Goal: Task Accomplishment & Management: Manage account settings

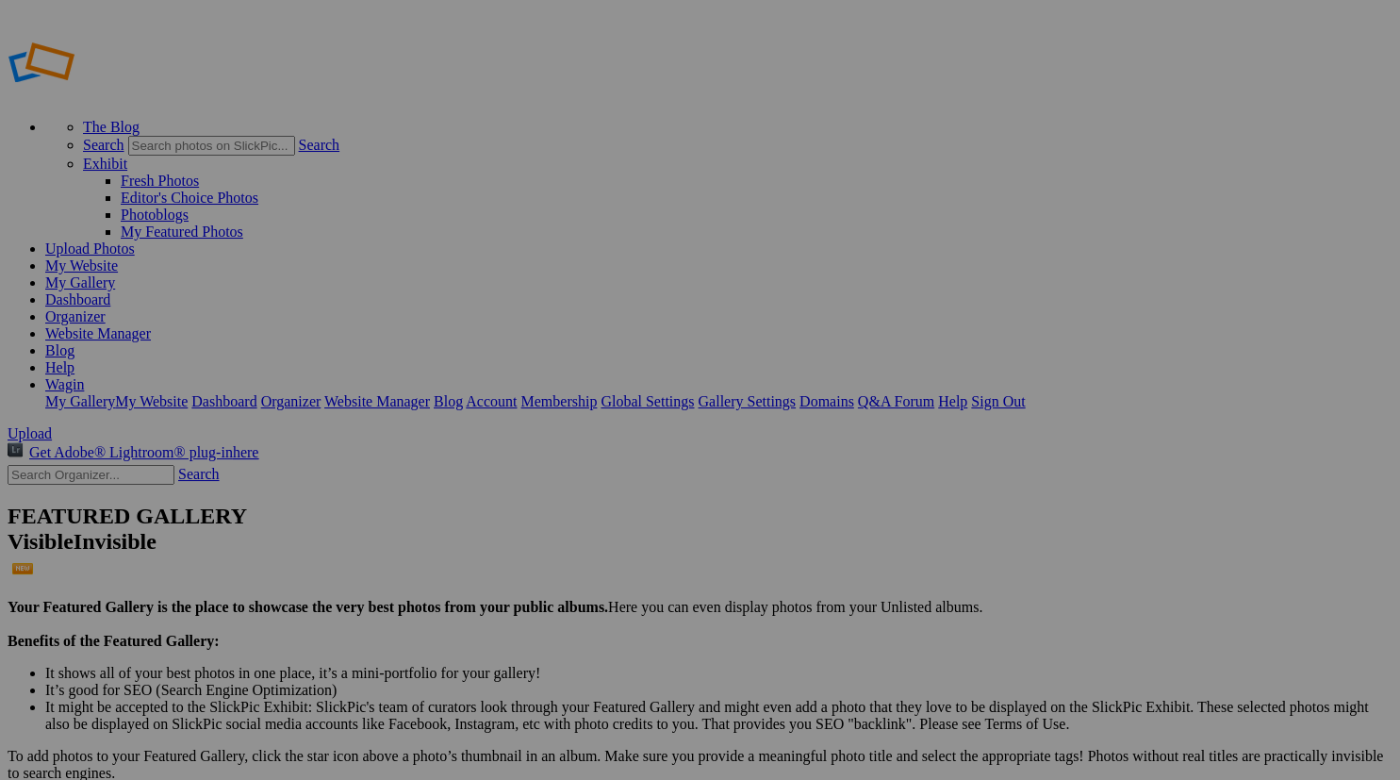
scroll to position [3410, 0]
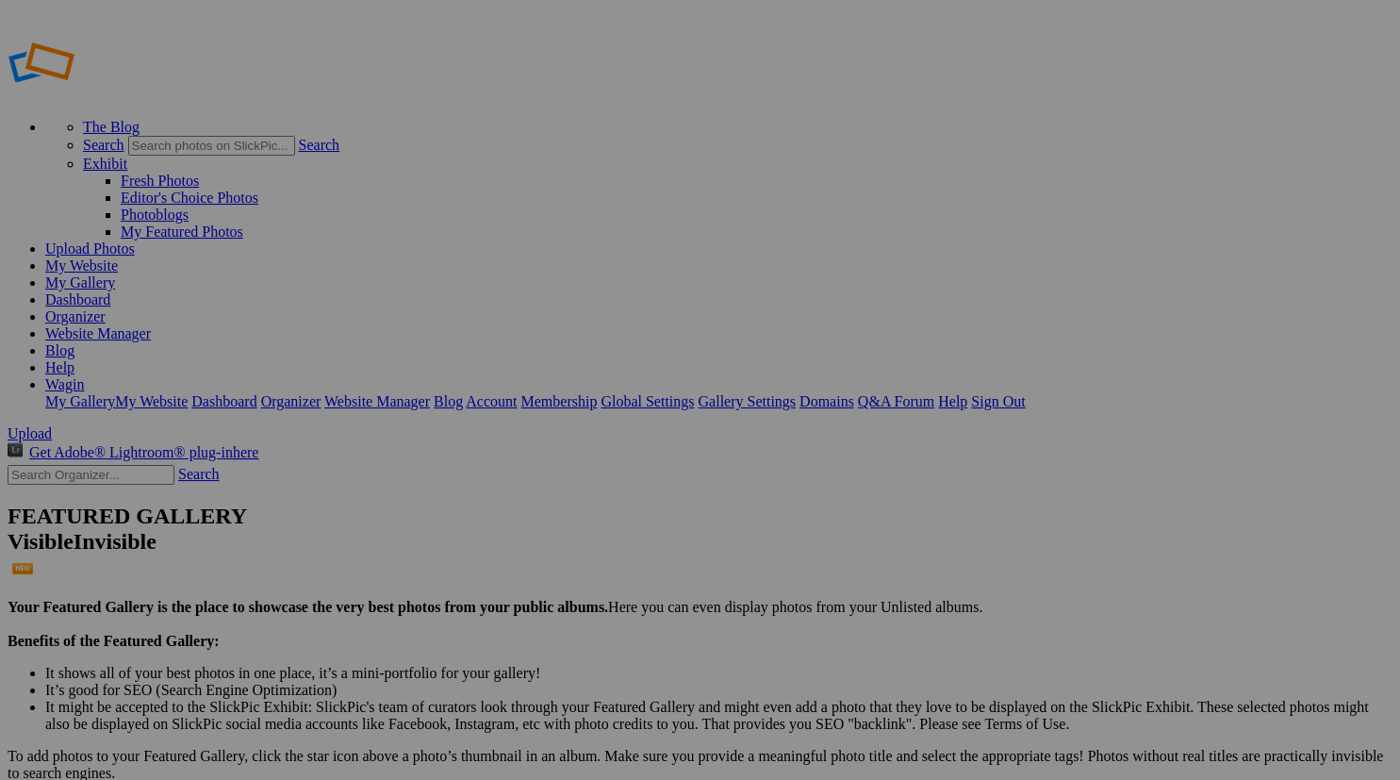
scroll to position [1904, 0]
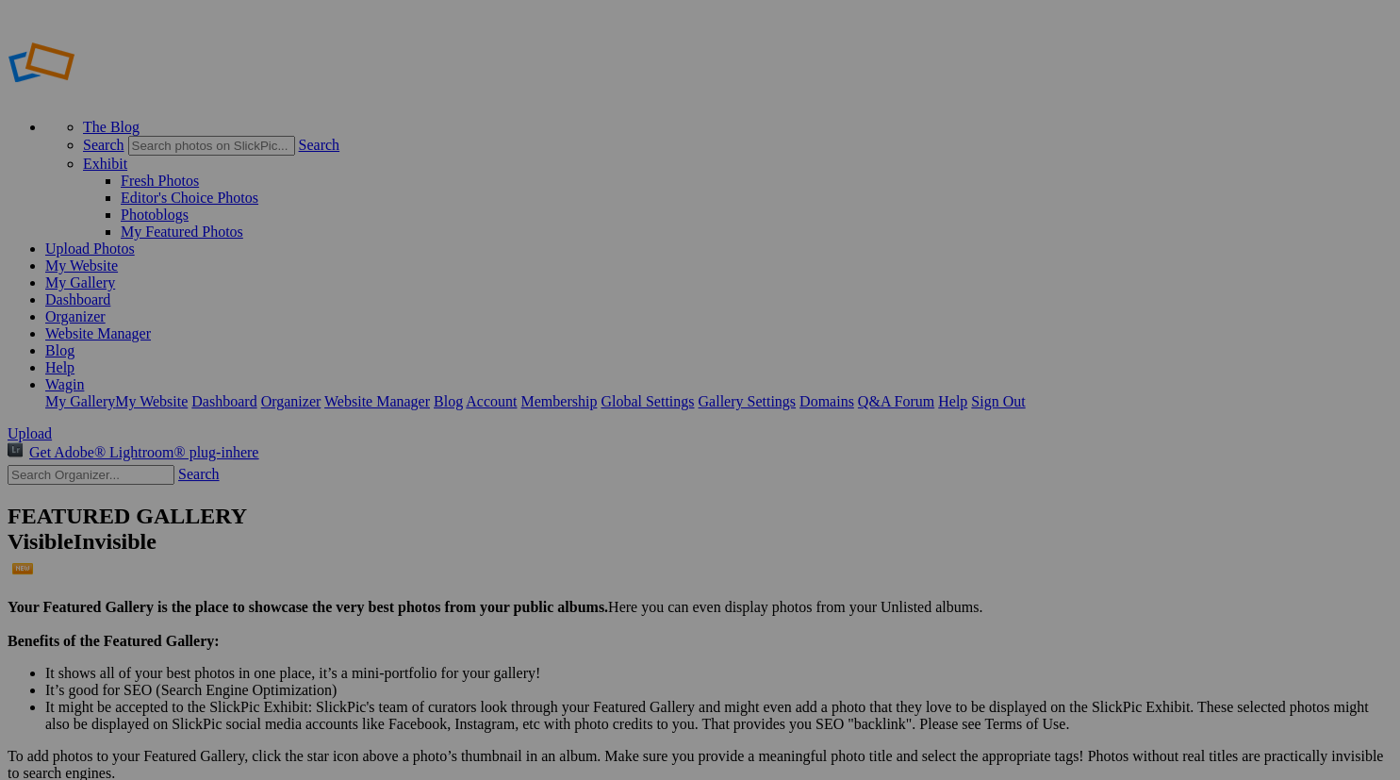
click at [528, 463] on span "Yes" at bounding box center [517, 462] width 22 height 16
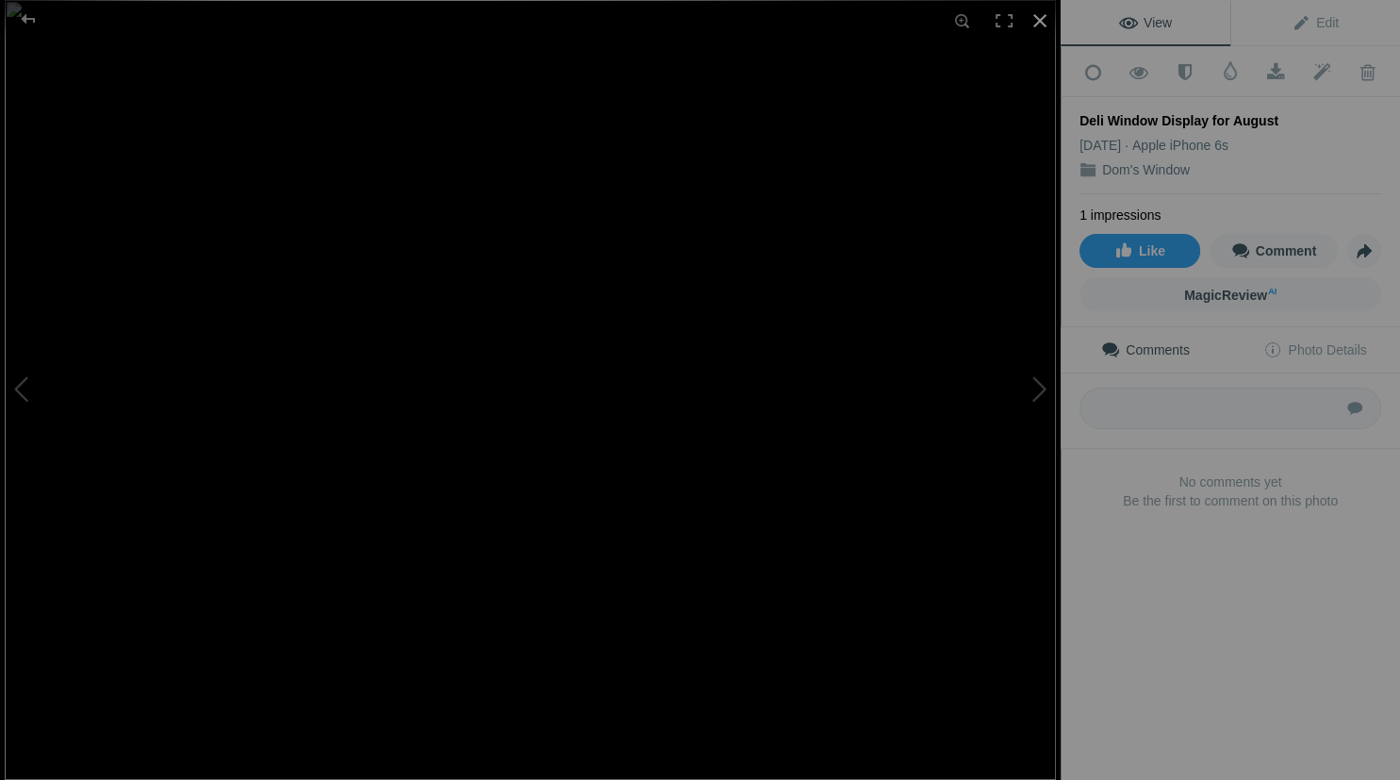
click at [1039, 17] on div at bounding box center [1039, 20] width 41 height 41
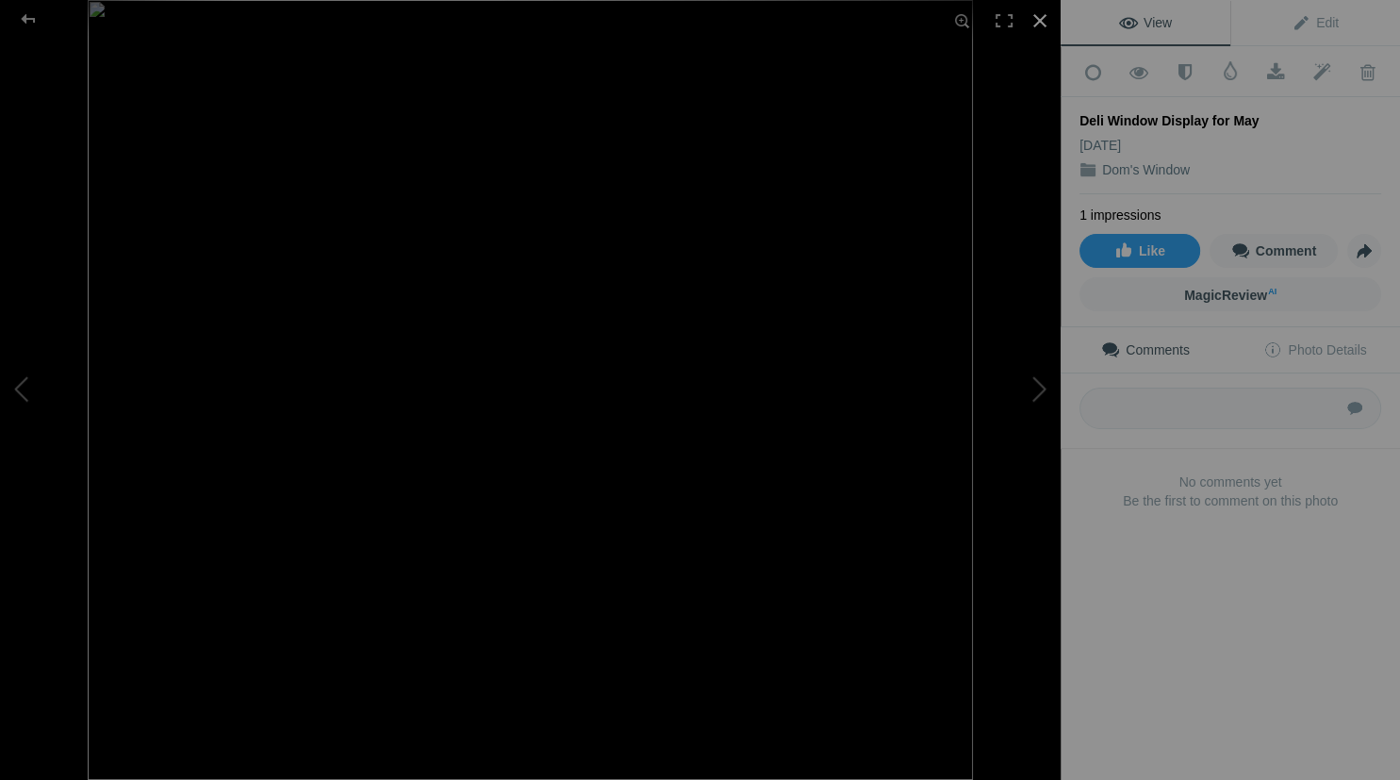
click at [1040, 17] on div at bounding box center [1039, 20] width 41 height 41
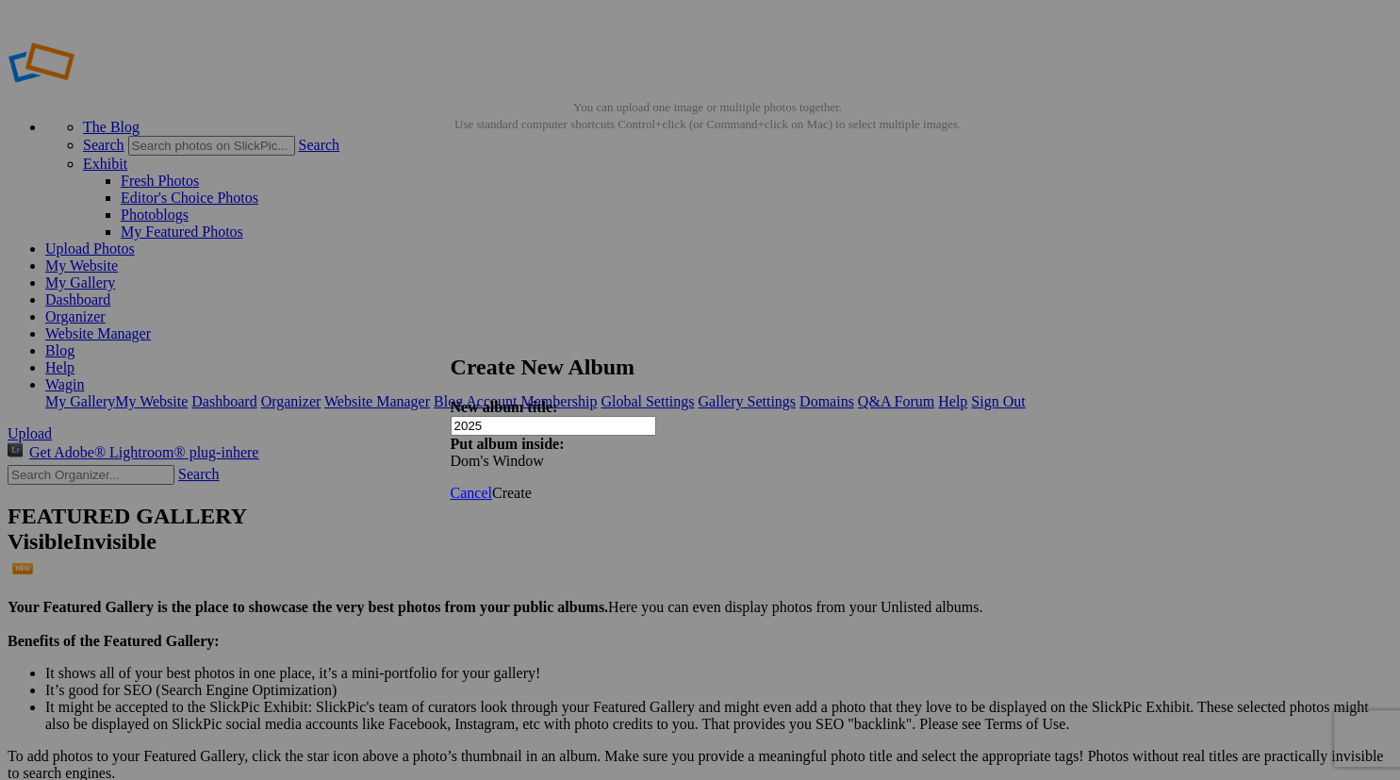
type input "2025"
click at [532, 485] on span "Create" at bounding box center [512, 493] width 40 height 16
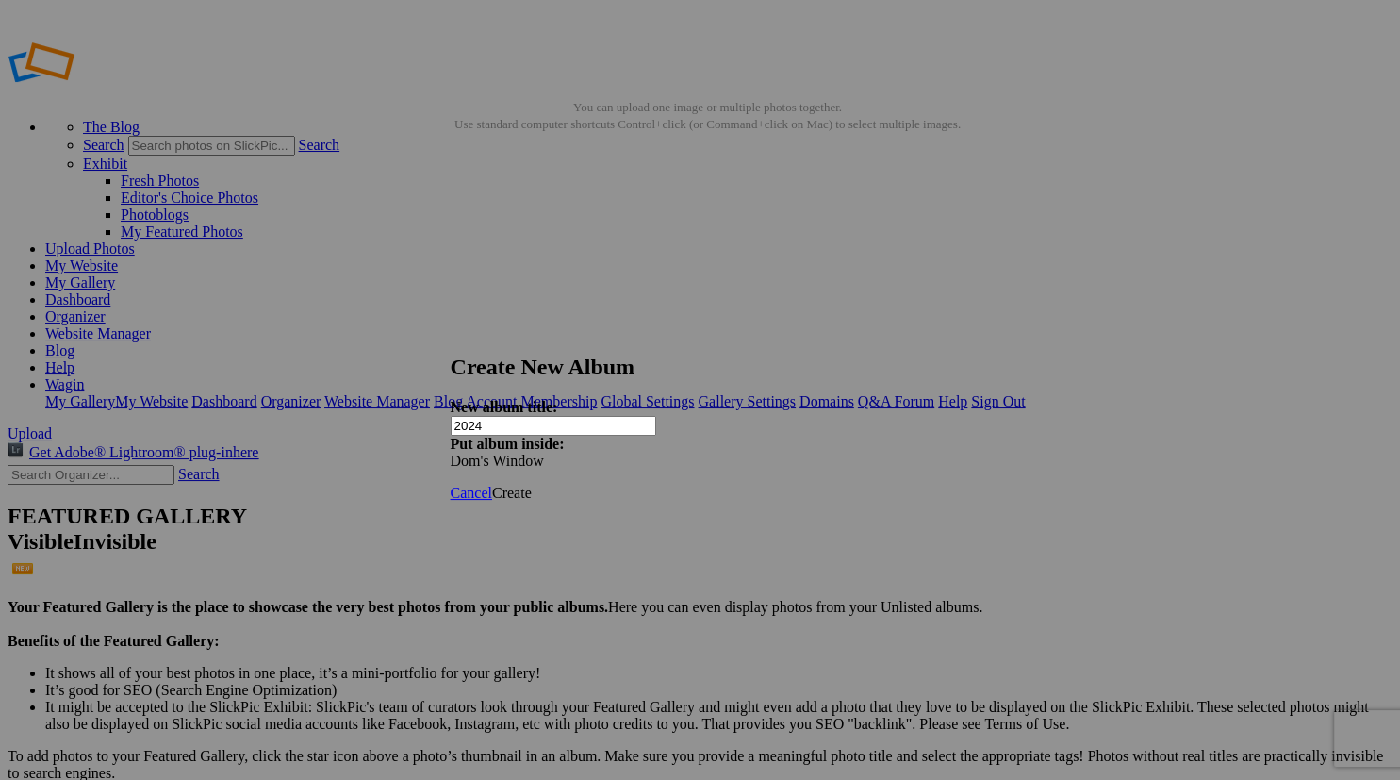
type input "2024"
click at [532, 485] on span "Create" at bounding box center [512, 493] width 40 height 16
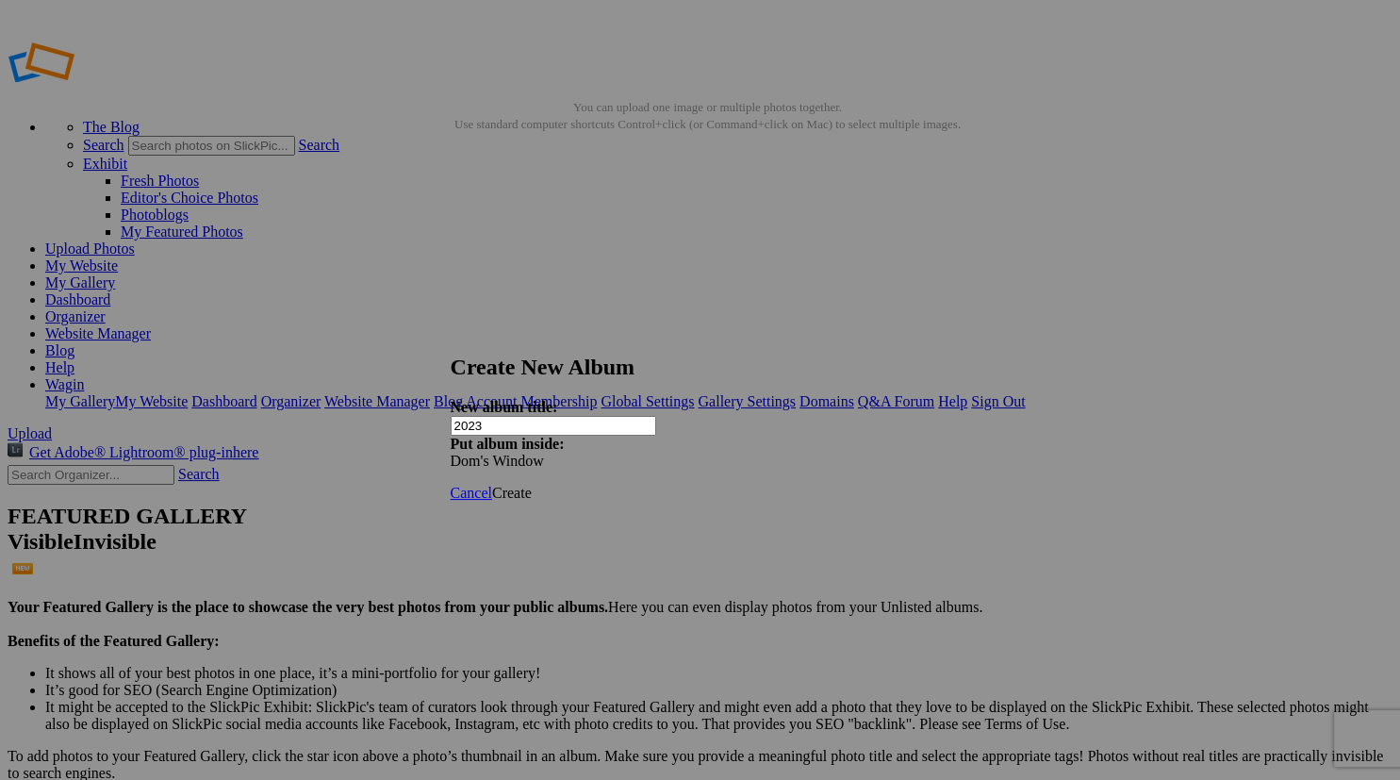
type input "2023"
click at [532, 485] on span "Create" at bounding box center [512, 493] width 40 height 16
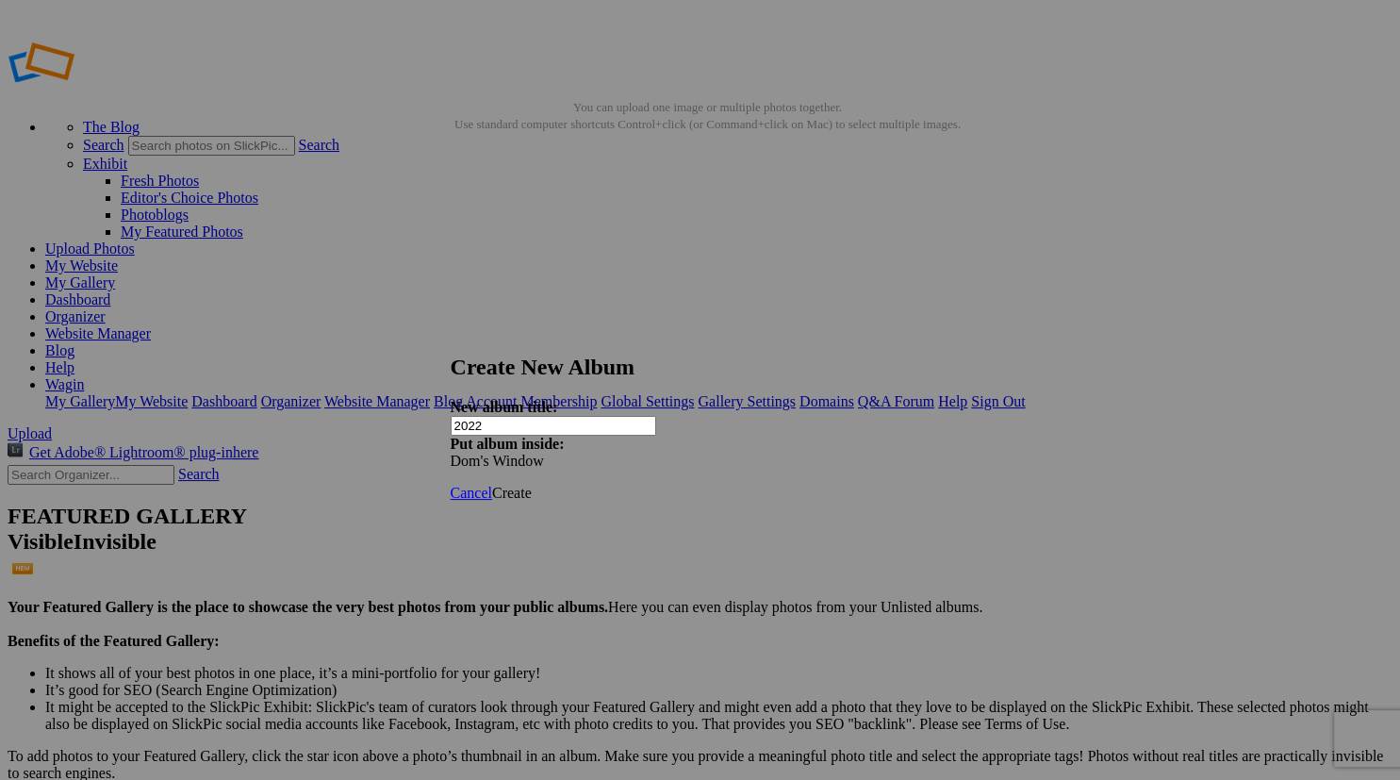
type input "2022"
click at [532, 485] on span "Create" at bounding box center [512, 493] width 40 height 16
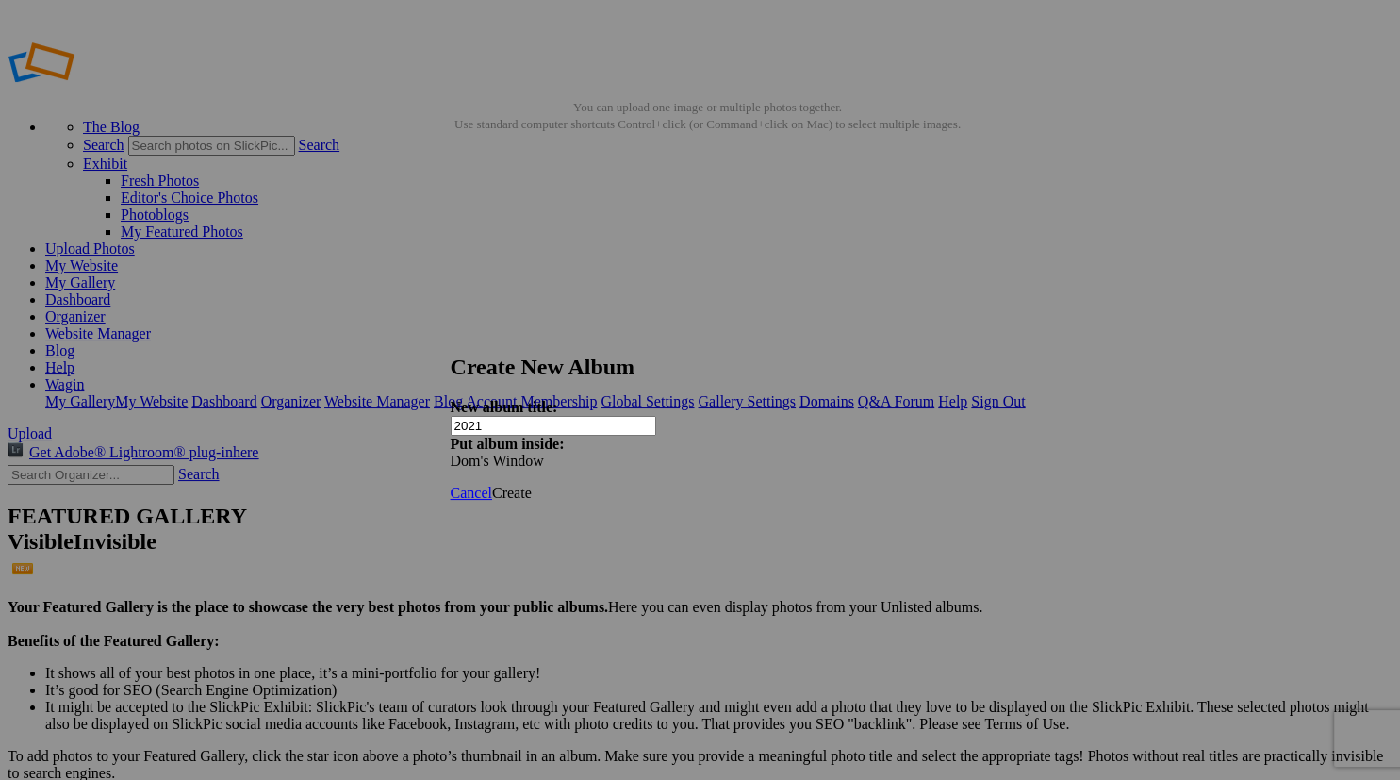
type input "2021"
click at [532, 485] on span "Create" at bounding box center [512, 493] width 40 height 16
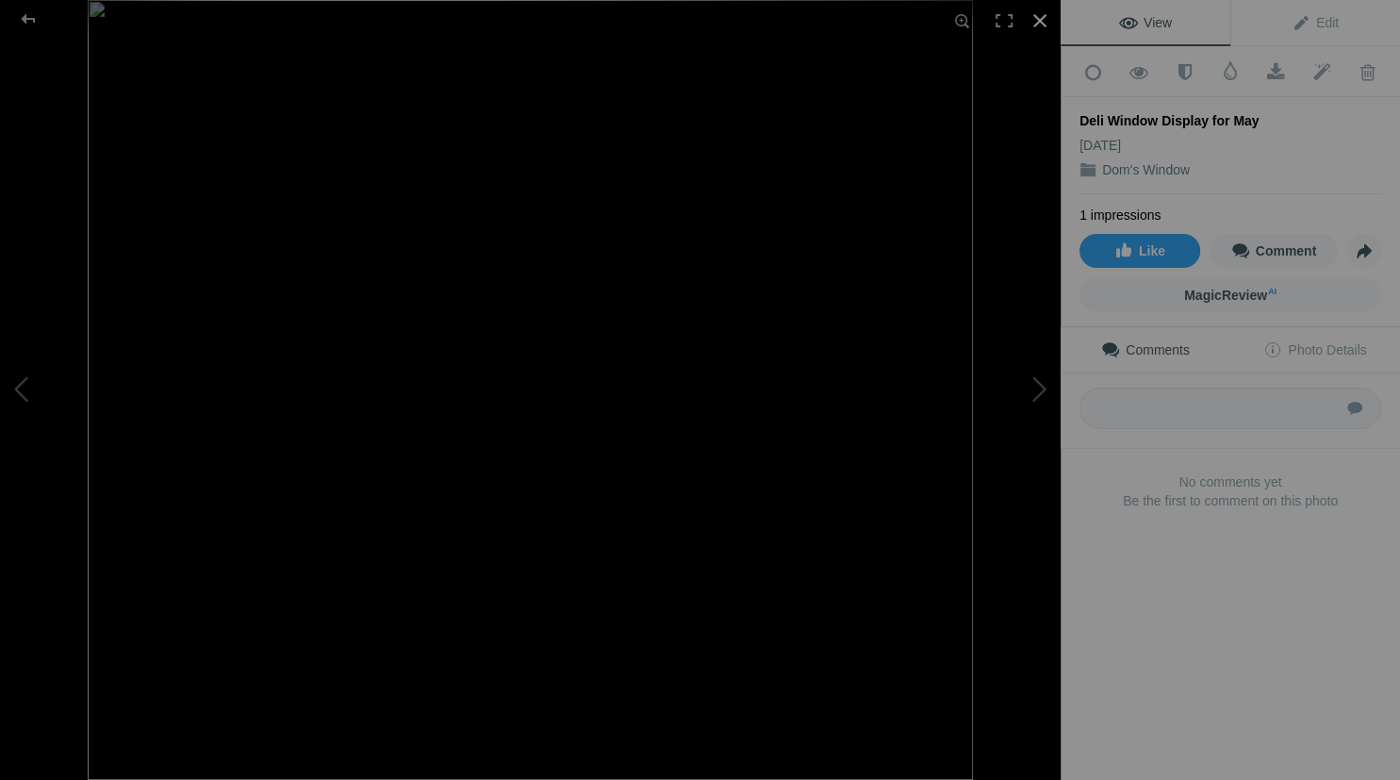
click at [1039, 17] on div at bounding box center [1039, 20] width 41 height 41
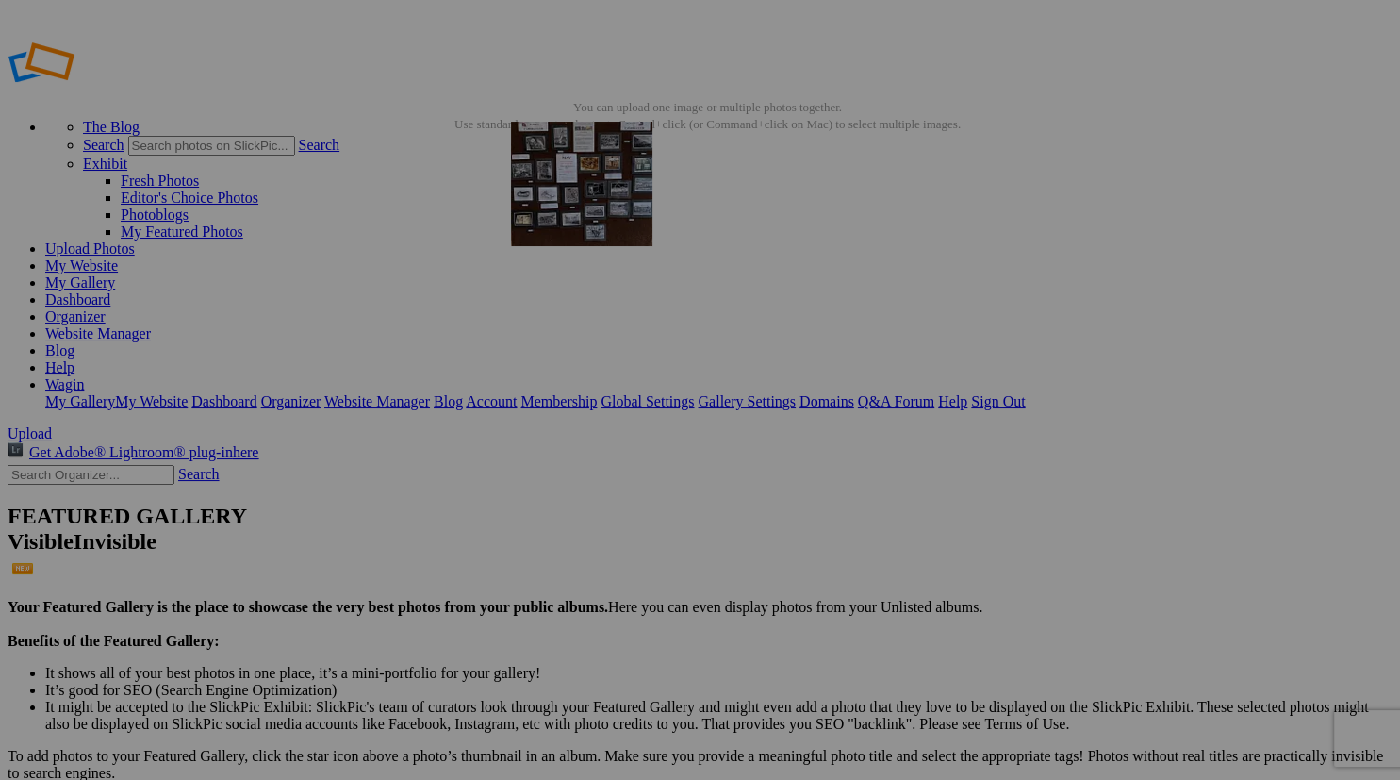
drag, startPoint x: 535, startPoint y: 495, endPoint x: 787, endPoint y: 248, distance: 353.3
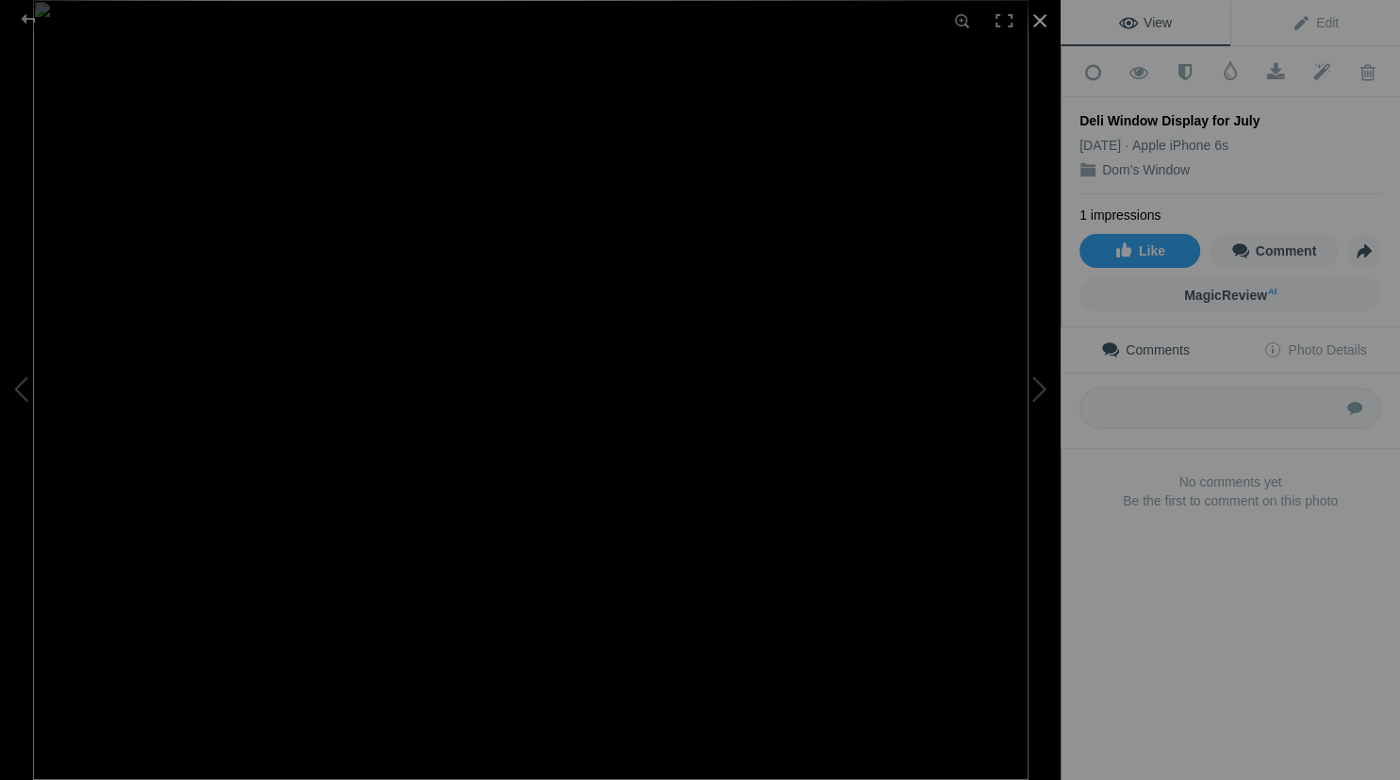
click at [1043, 15] on div at bounding box center [1039, 20] width 41 height 41
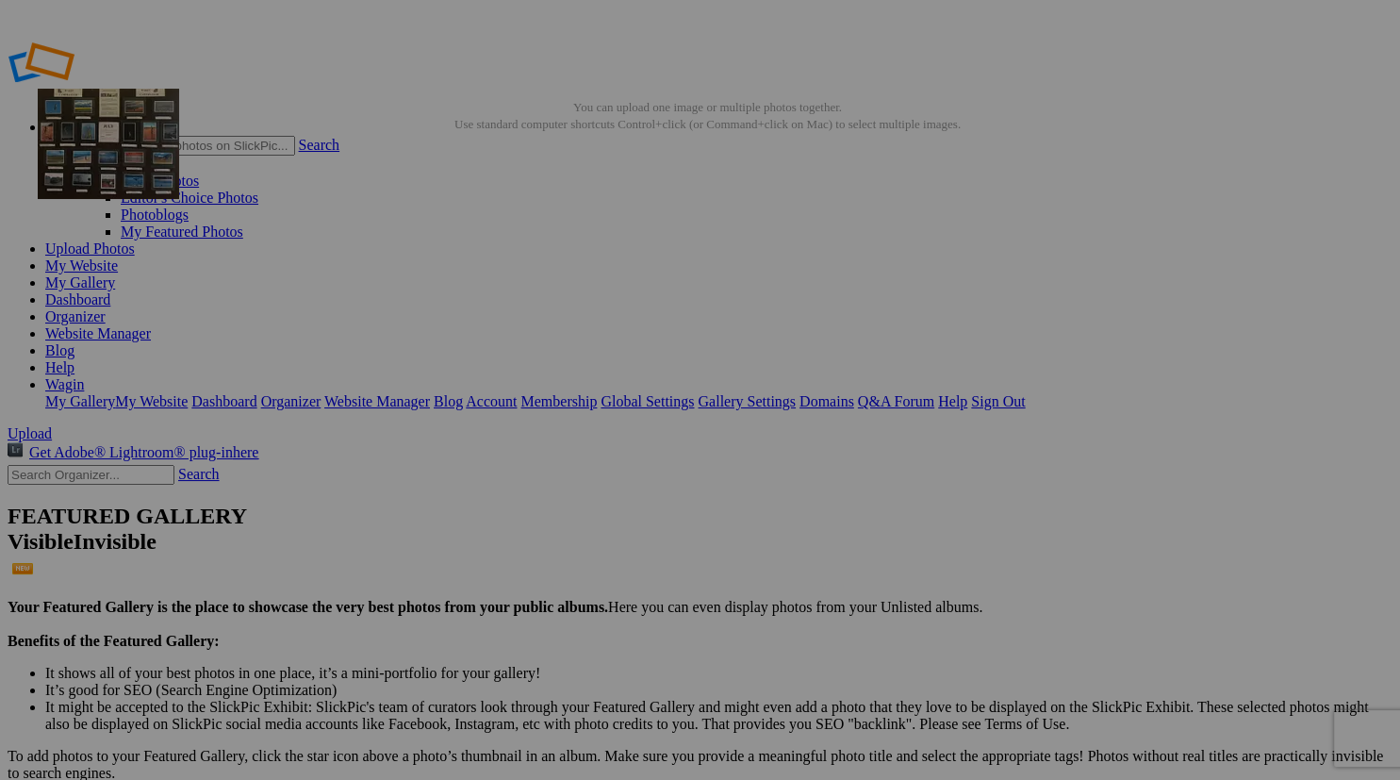
drag, startPoint x: 551, startPoint y: 503, endPoint x: 309, endPoint y: 224, distance: 368.9
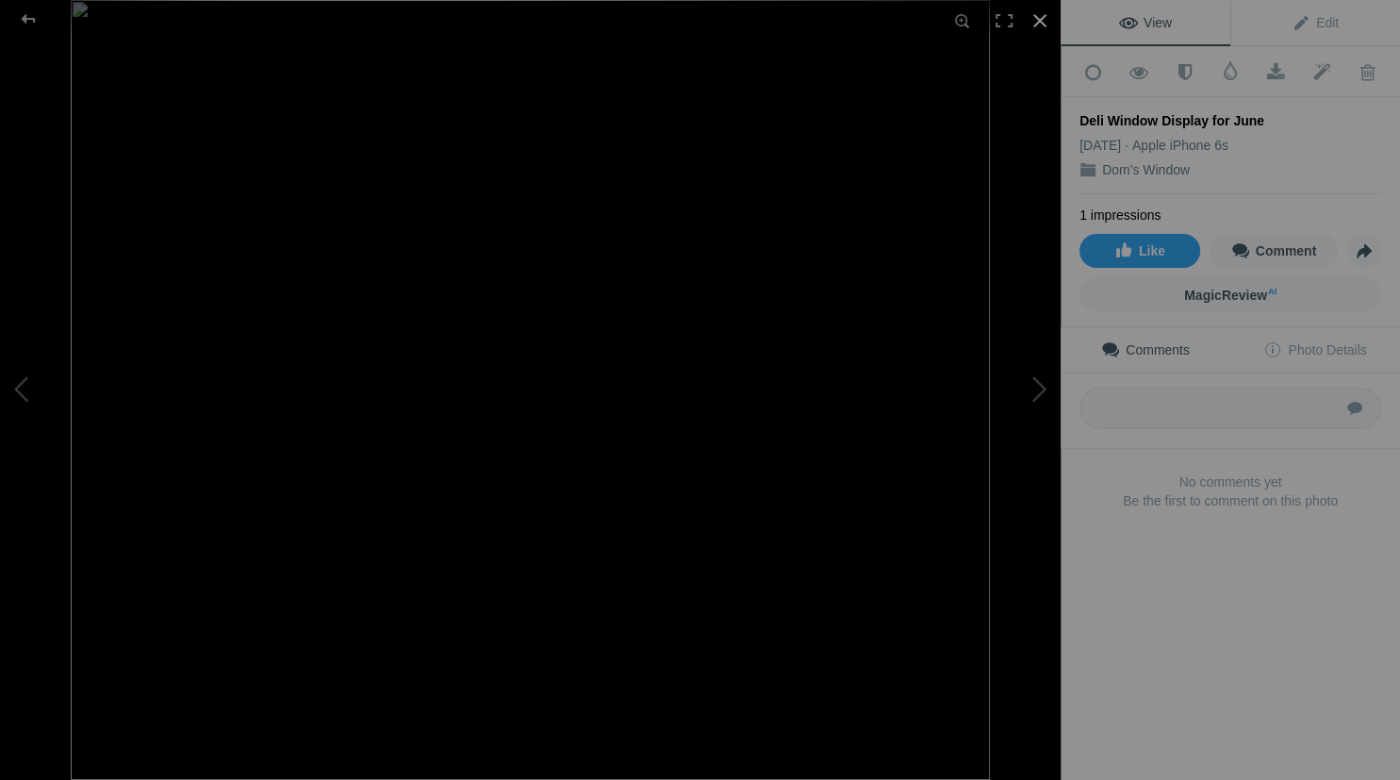
click at [1038, 16] on div at bounding box center [1039, 20] width 41 height 41
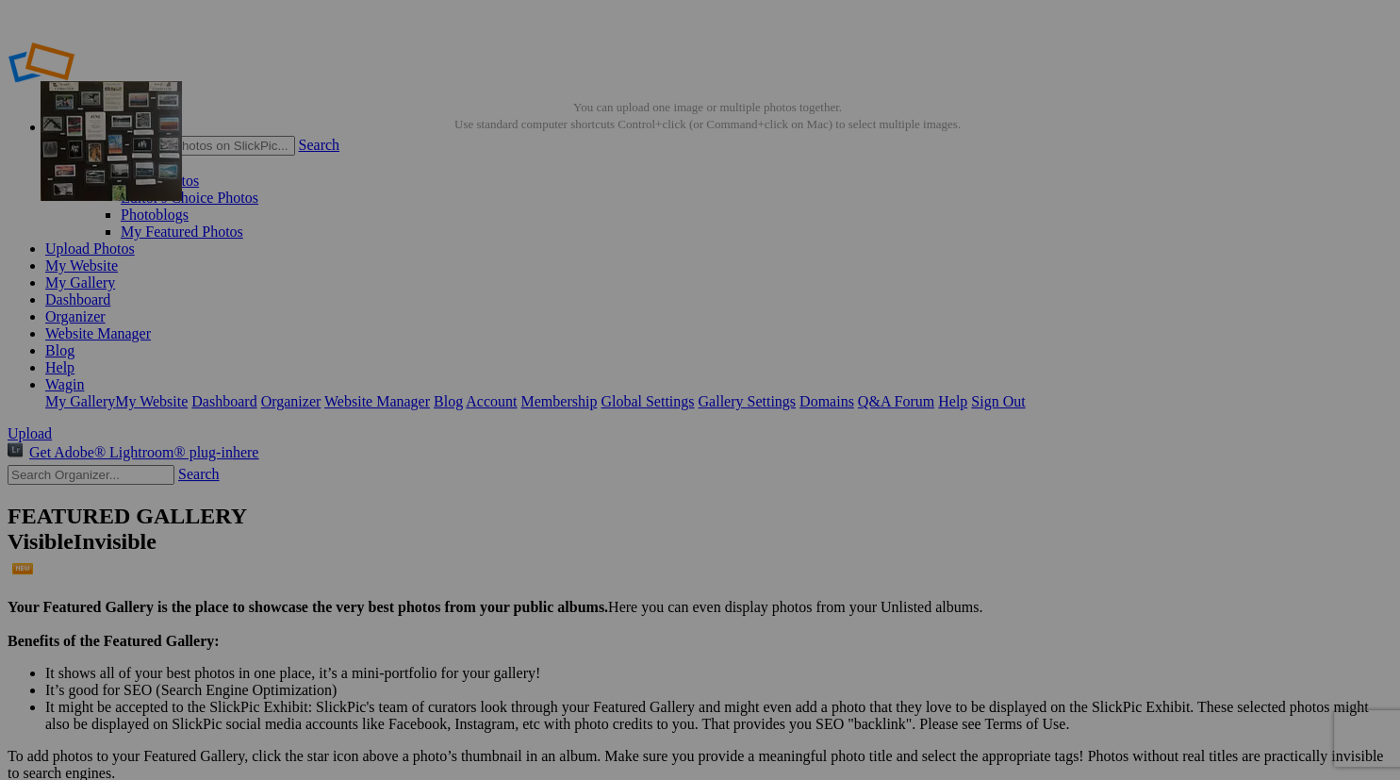
drag, startPoint x: 525, startPoint y: 490, endPoint x: 312, endPoint y: 217, distance: 346.6
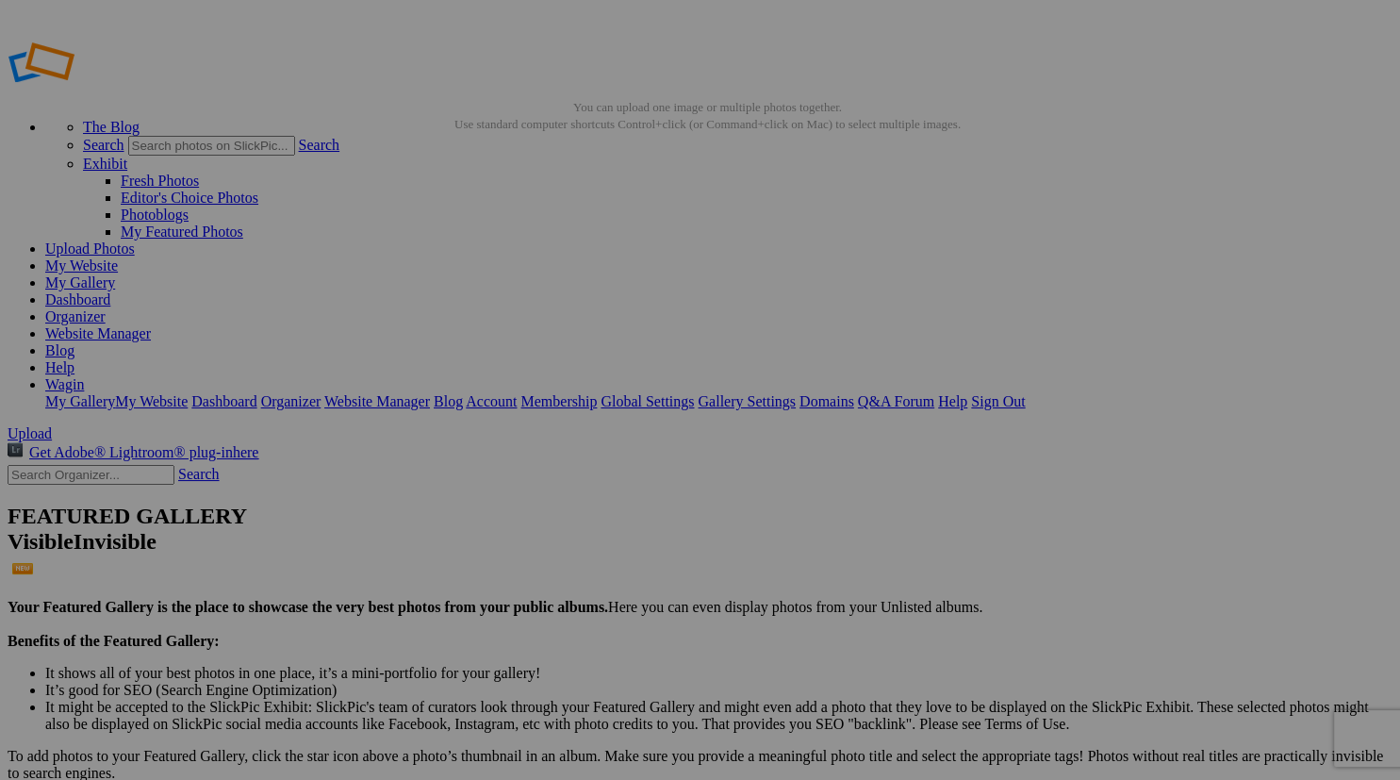
drag, startPoint x: 368, startPoint y: 300, endPoint x: 311, endPoint y: 190, distance: 123.1
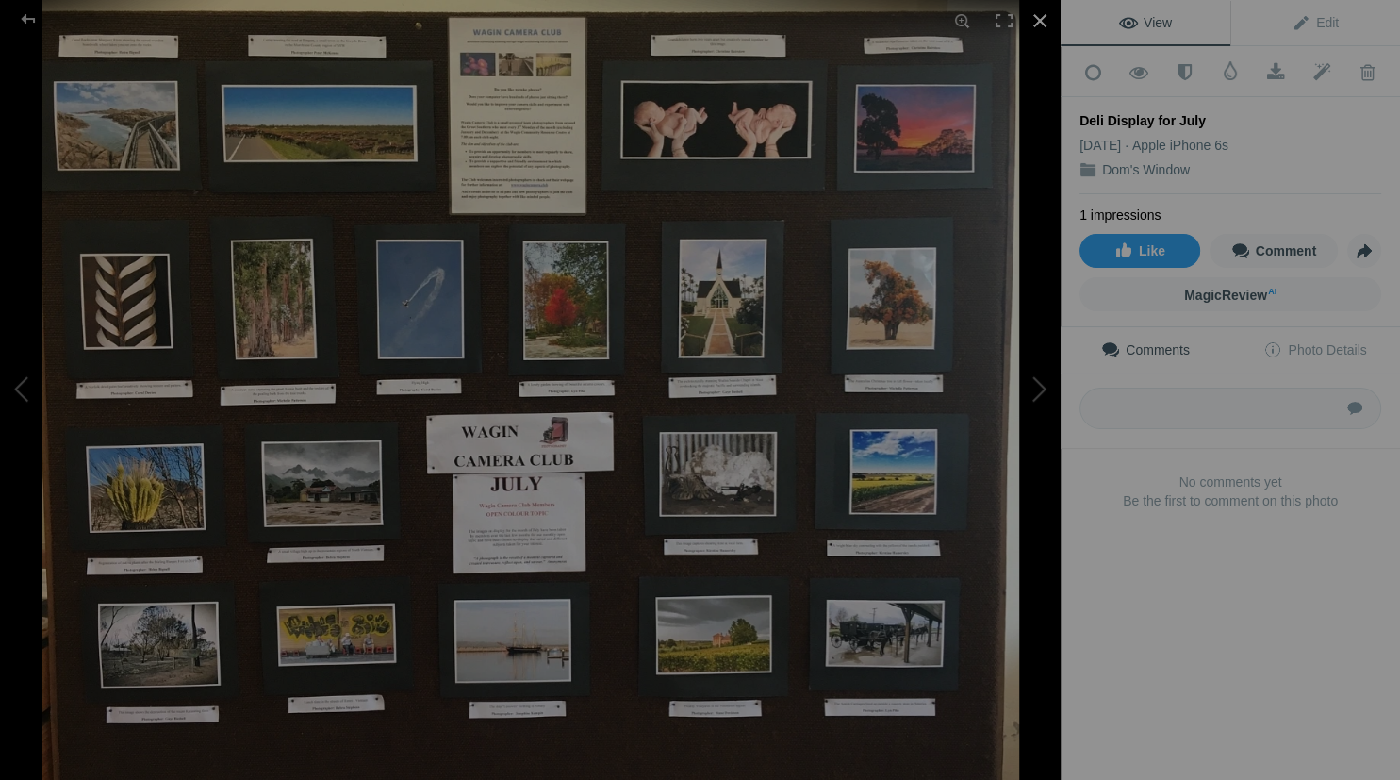
click at [1030, 17] on div at bounding box center [1039, 20] width 41 height 41
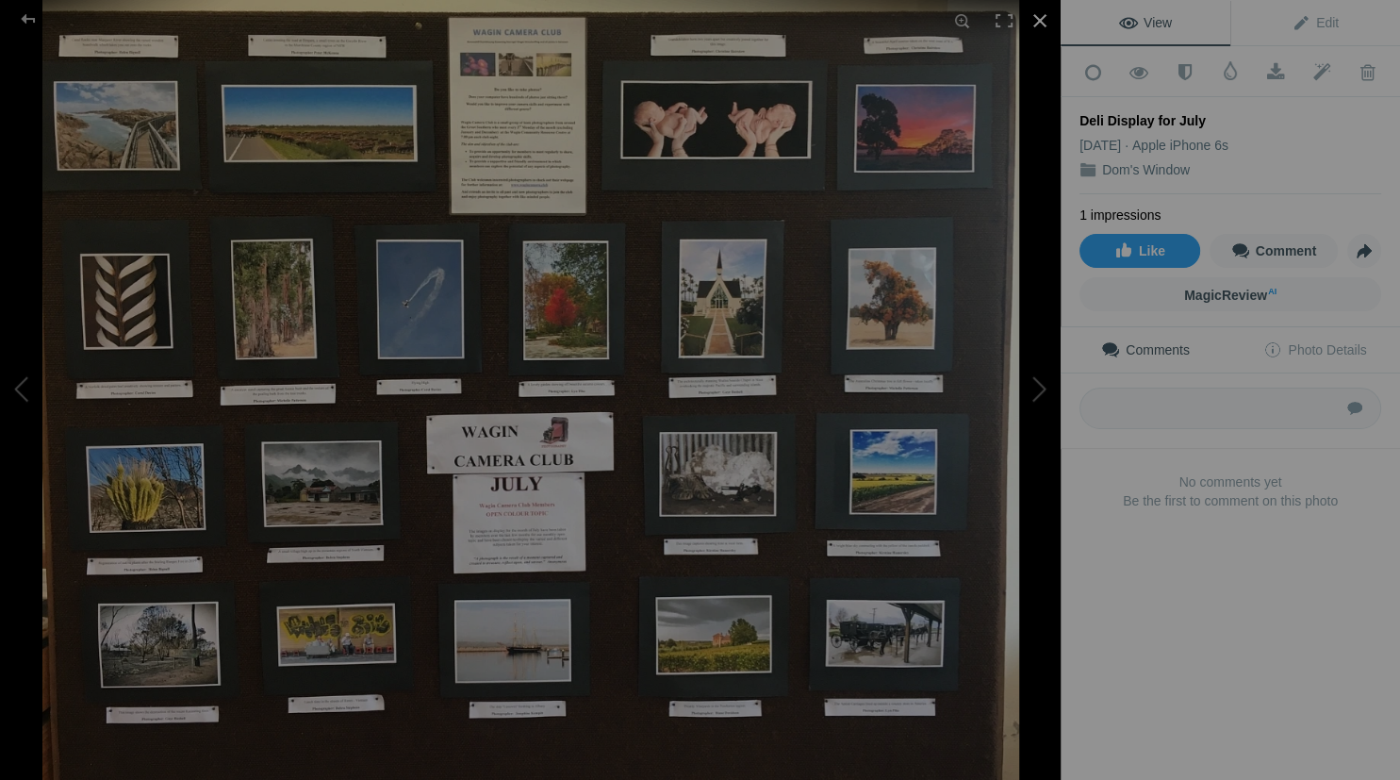
click at [1031, 15] on div at bounding box center [1039, 20] width 41 height 41
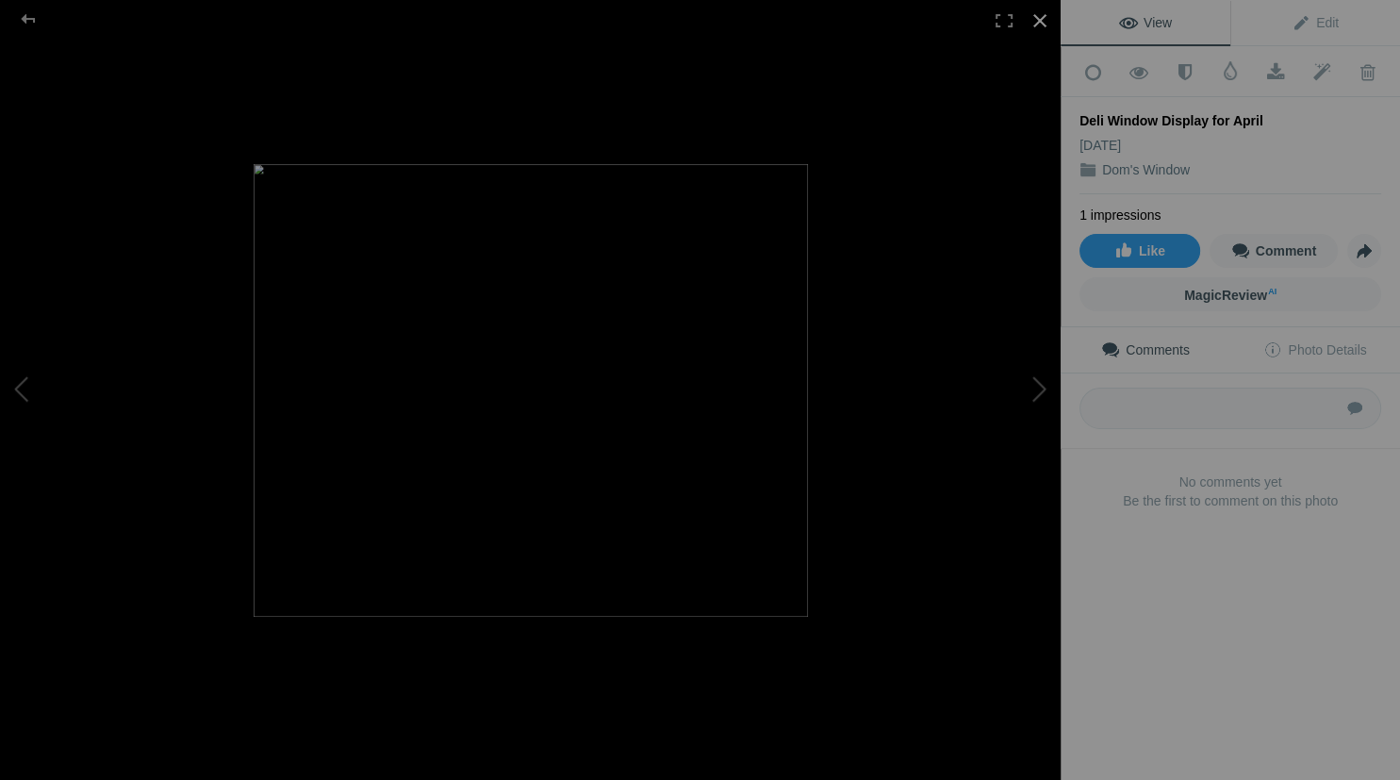
click at [1039, 13] on div at bounding box center [1039, 20] width 41 height 41
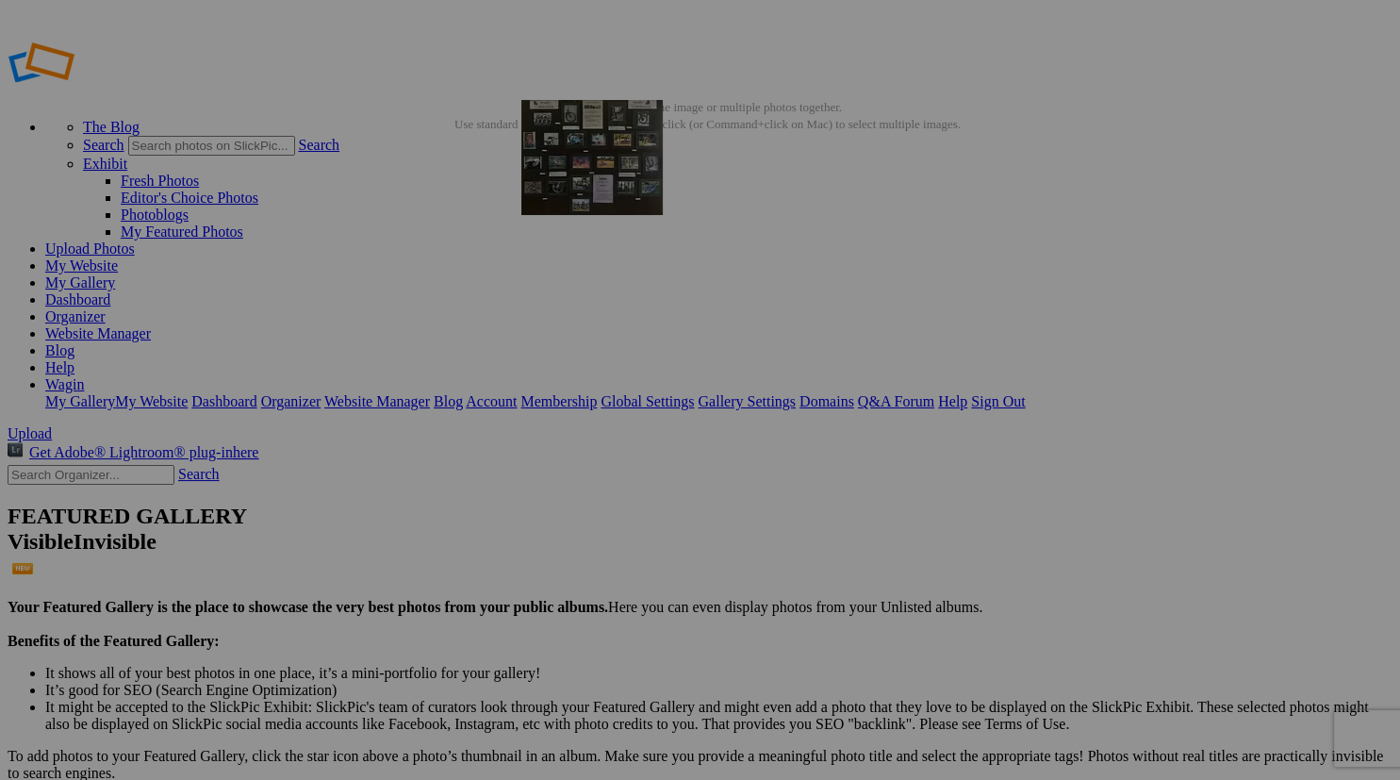
drag, startPoint x: 703, startPoint y: 482, endPoint x: 793, endPoint y: 236, distance: 261.8
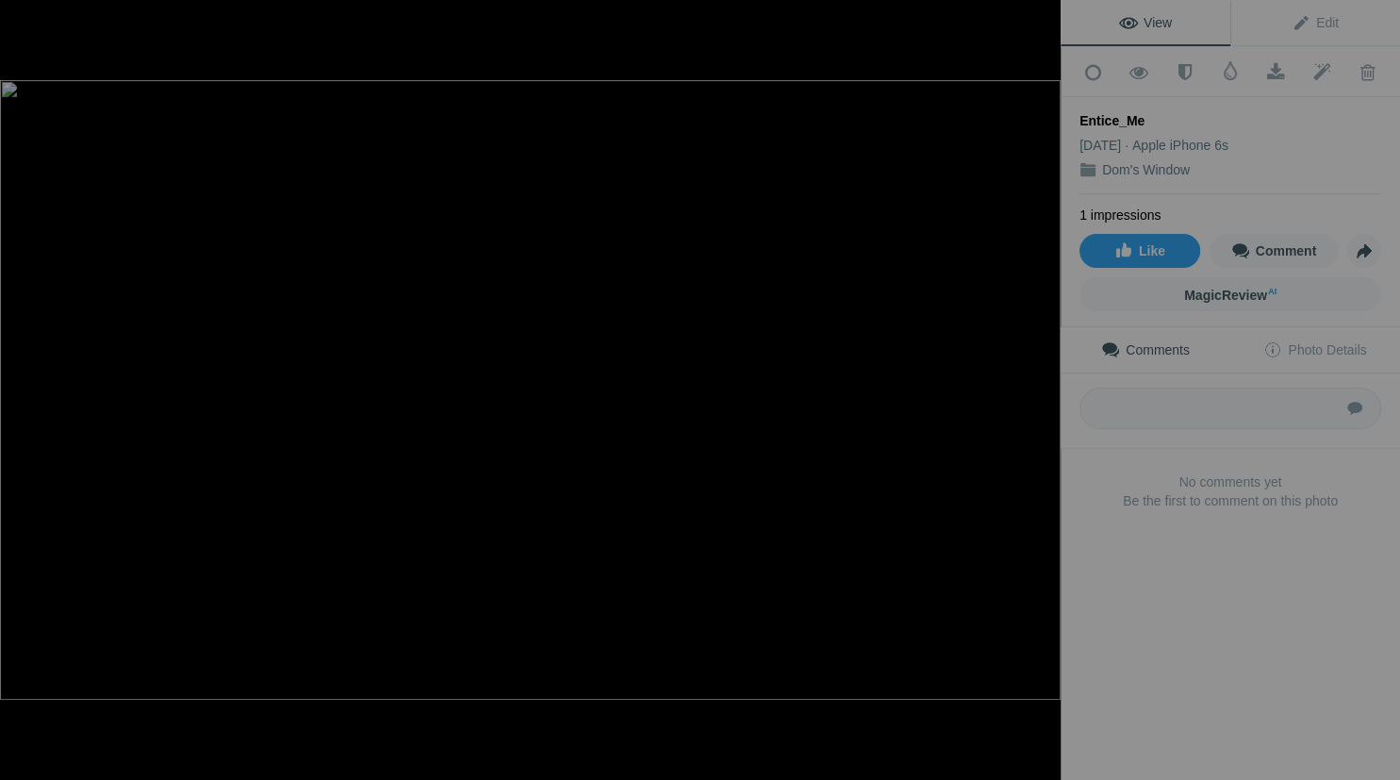
click at [1040, 6] on div at bounding box center [1039, 20] width 41 height 41
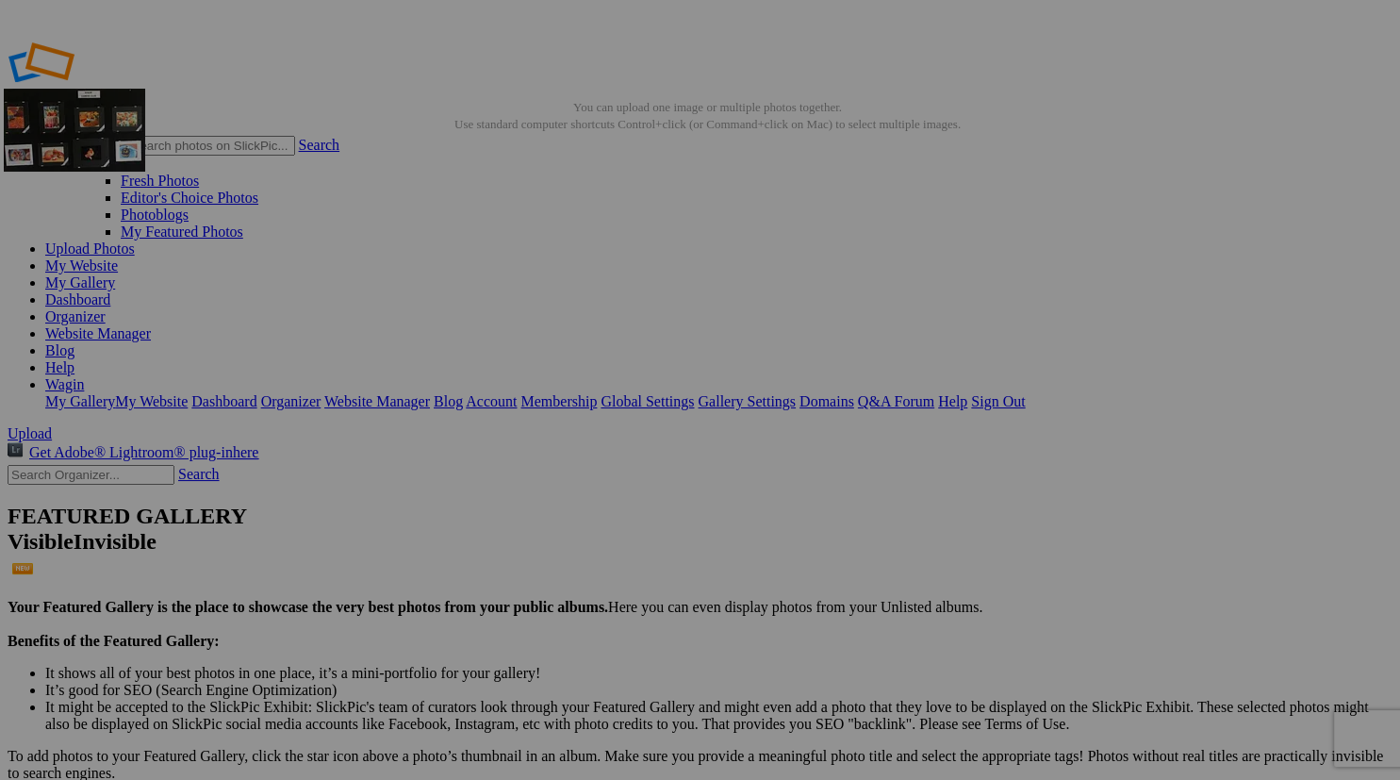
drag, startPoint x: 700, startPoint y: 485, endPoint x: 275, endPoint y: 226, distance: 497.5
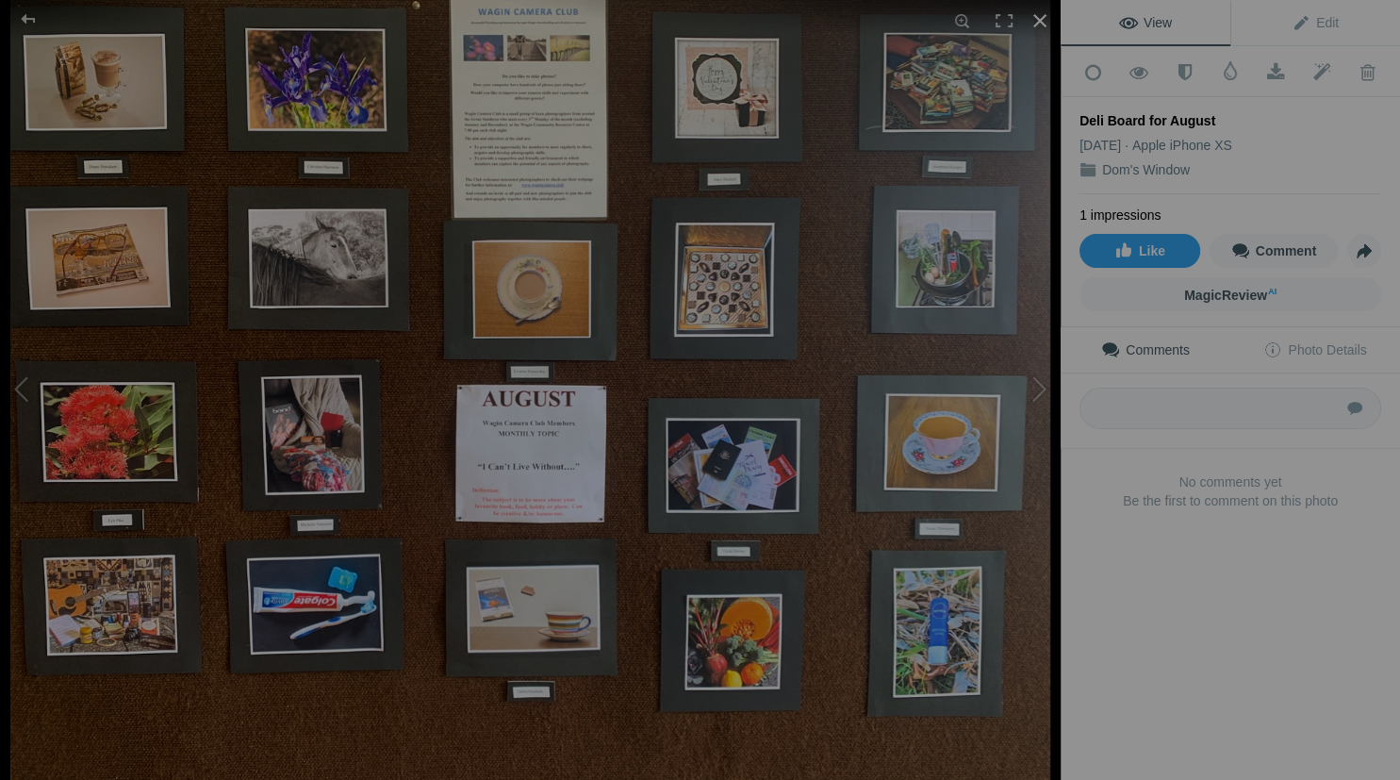
click at [1041, 20] on div at bounding box center [1039, 20] width 41 height 41
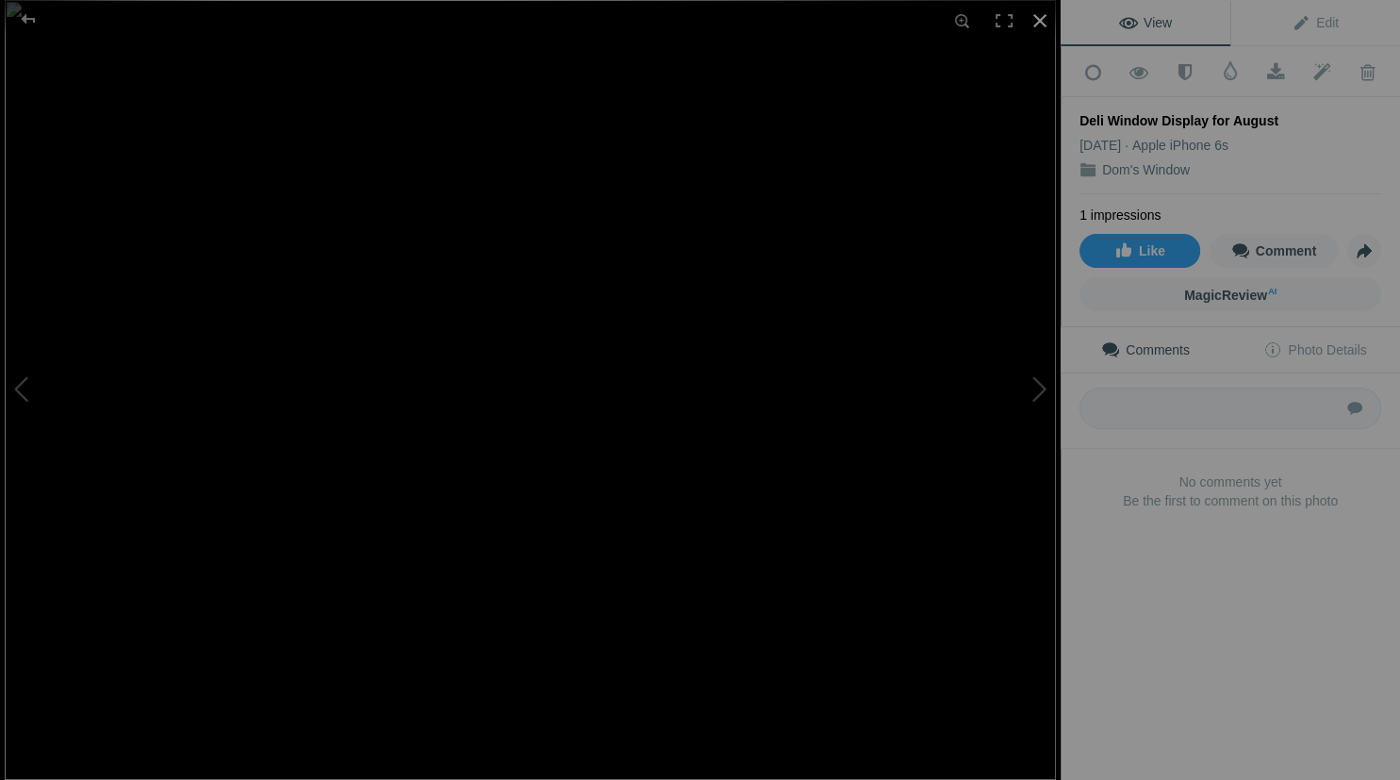
click at [1033, 14] on div at bounding box center [1039, 20] width 41 height 41
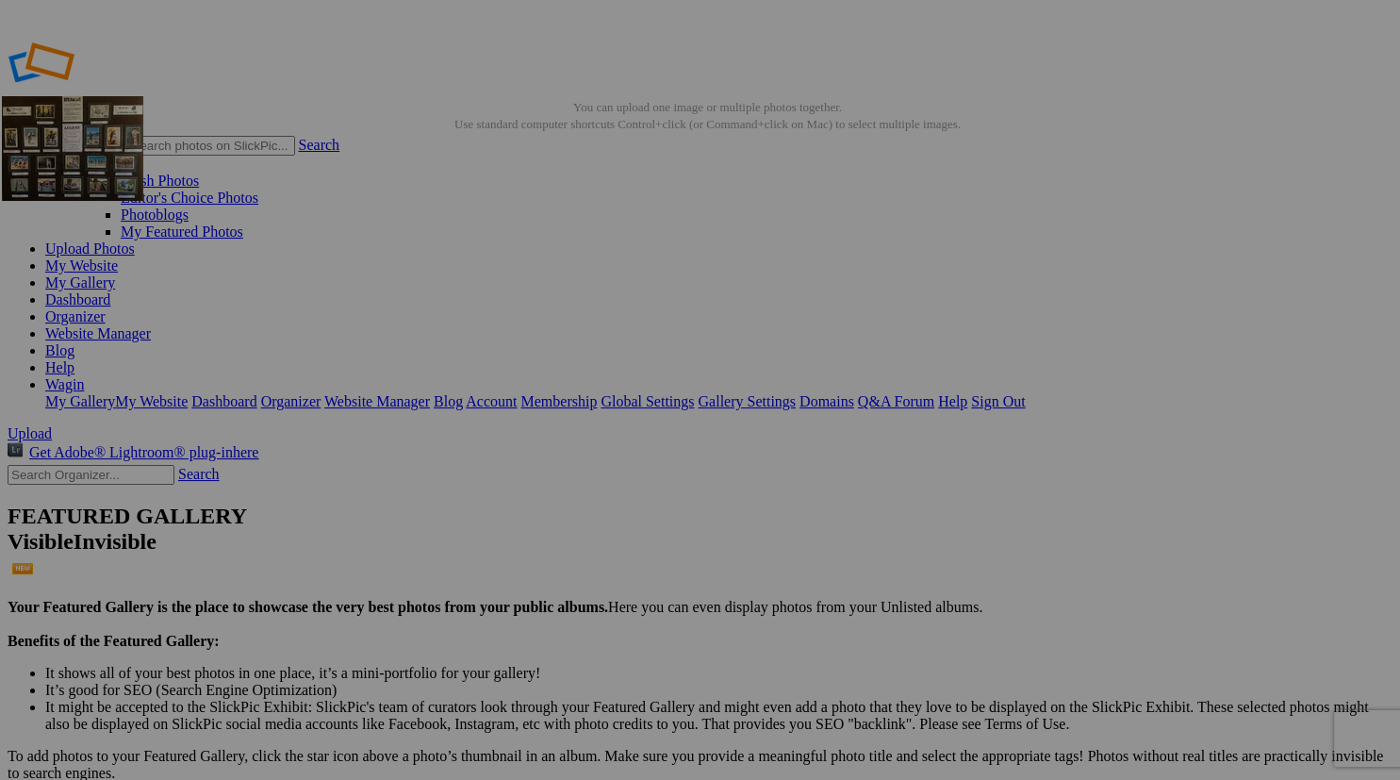
drag, startPoint x: 847, startPoint y: 519, endPoint x: 273, endPoint y: 232, distance: 641.3
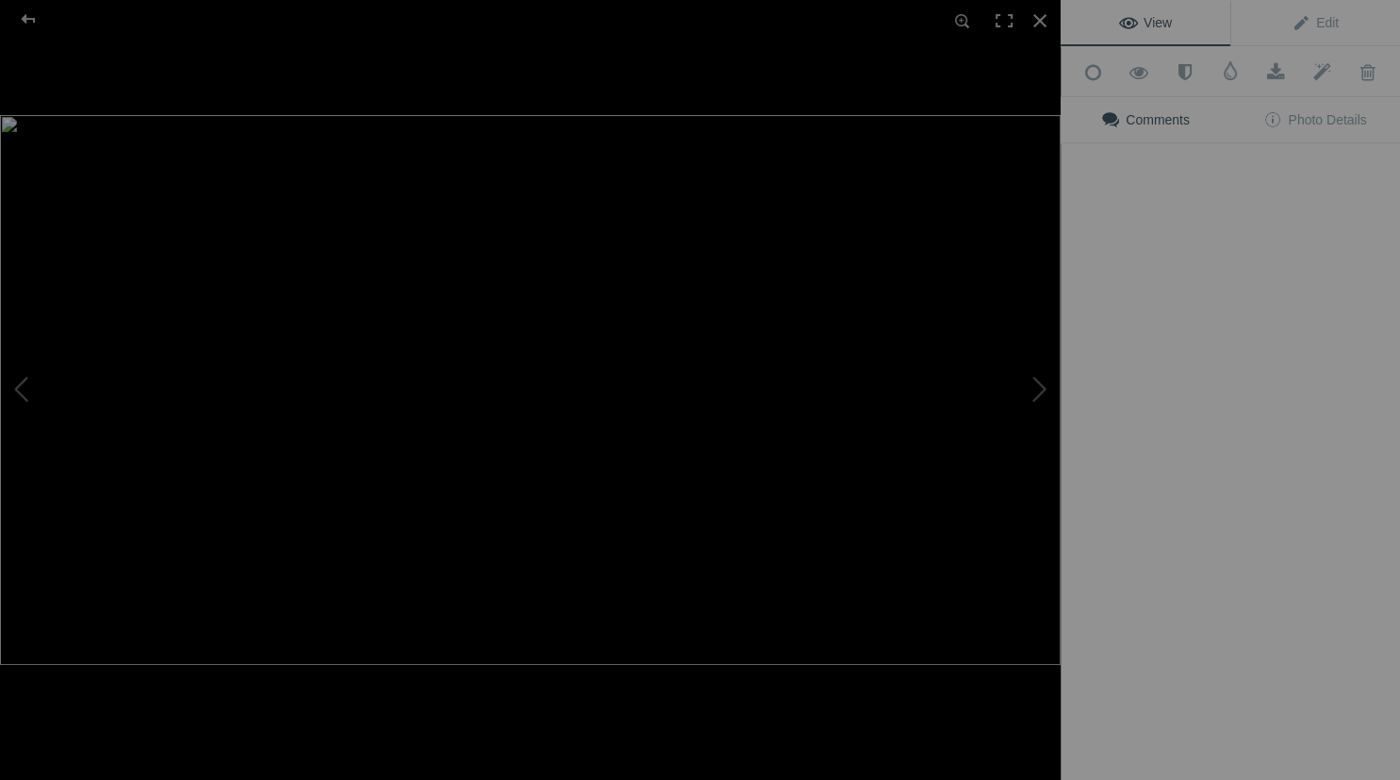
click at [839, 496] on img at bounding box center [530, 390] width 1061 height 550
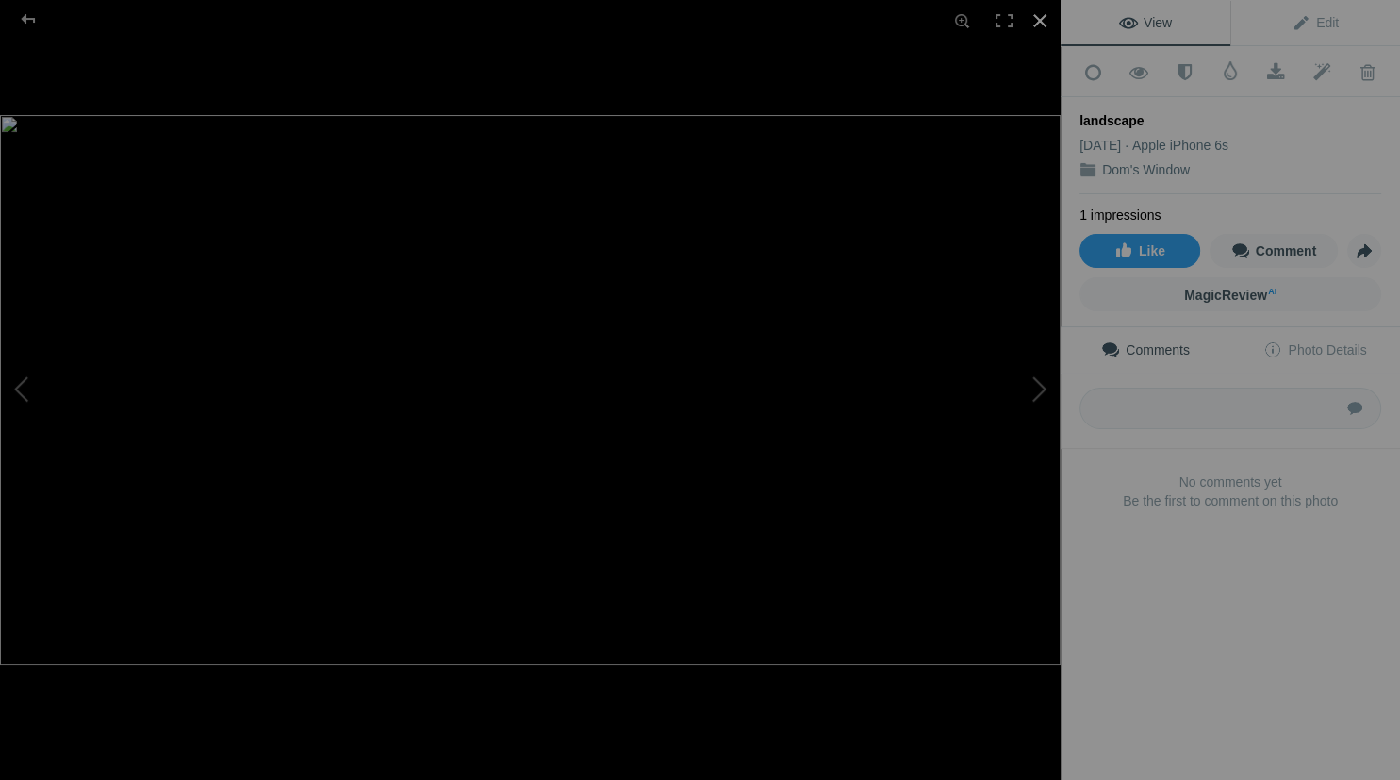
click at [1037, 21] on div at bounding box center [1039, 20] width 41 height 41
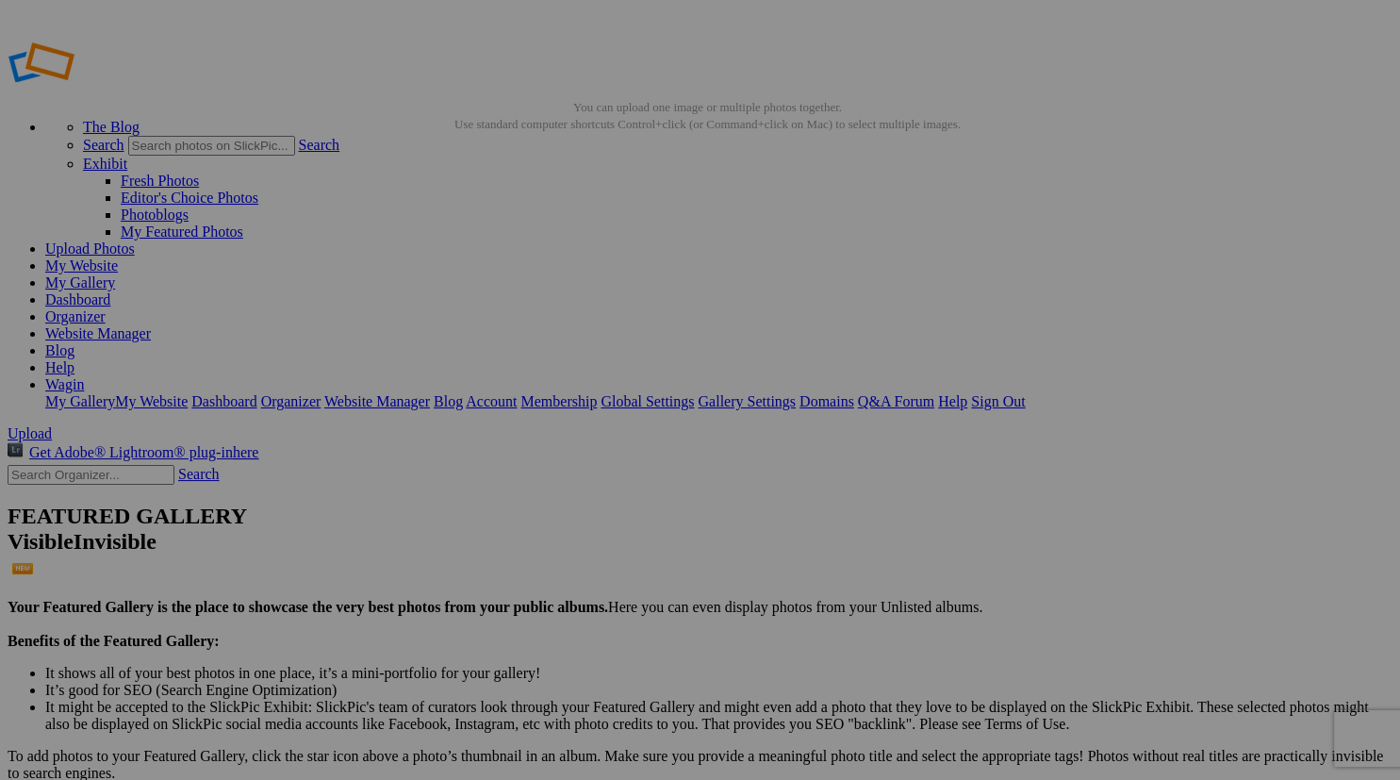
drag, startPoint x: 831, startPoint y: 495, endPoint x: 824, endPoint y: 507, distance: 13.9
drag, startPoint x: 824, startPoint y: 507, endPoint x: 281, endPoint y: 256, distance: 598.1
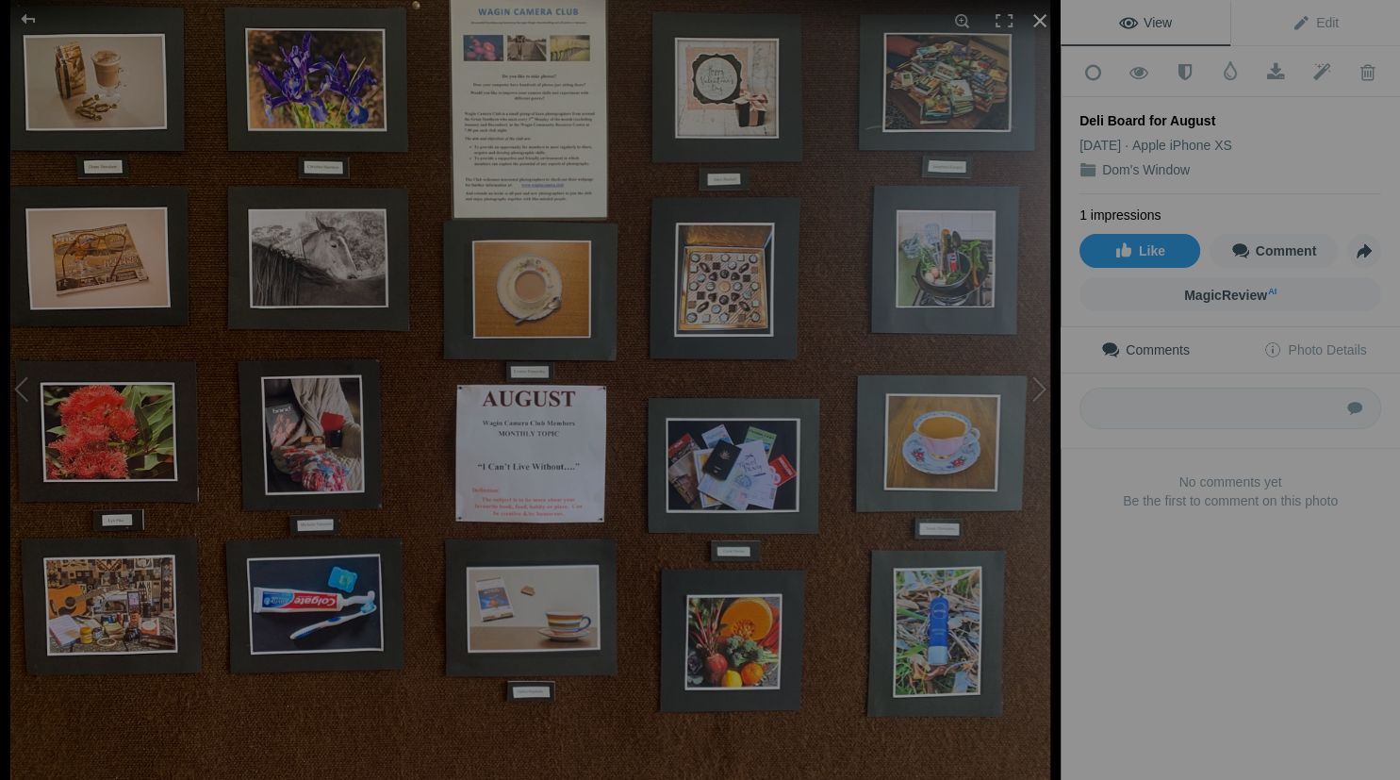
click at [1037, 19] on div at bounding box center [1039, 20] width 41 height 41
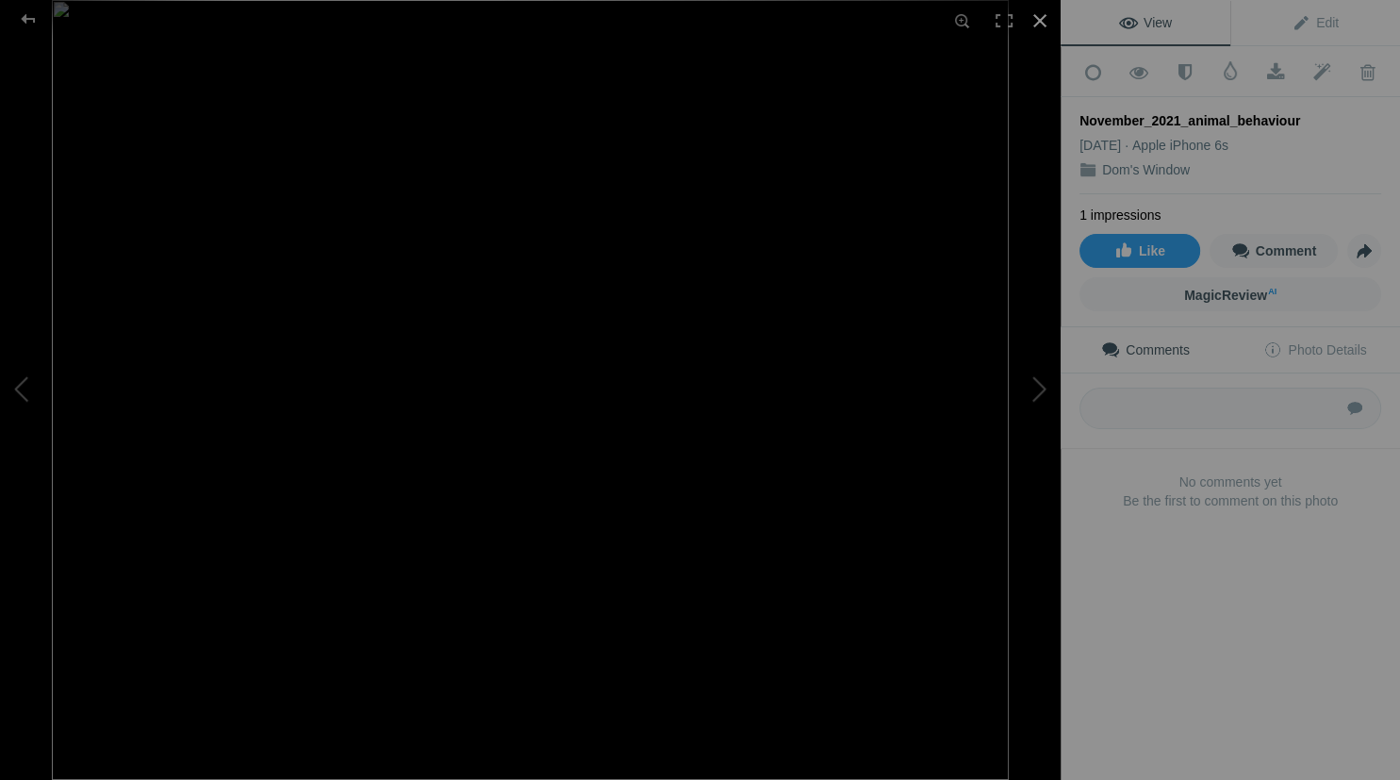
click at [1037, 11] on div at bounding box center [1039, 20] width 41 height 41
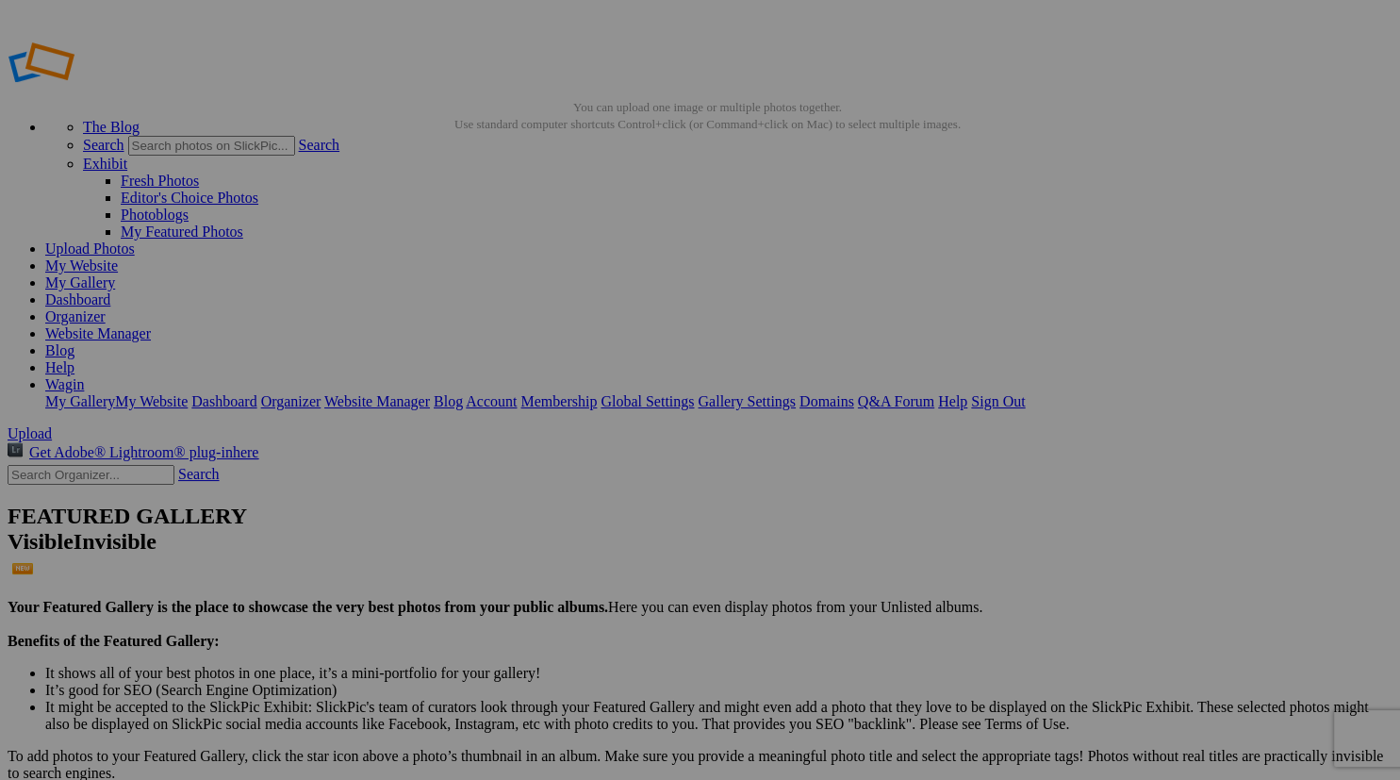
drag, startPoint x: 841, startPoint y: 492, endPoint x: 849, endPoint y: 501, distance: 12.0
drag, startPoint x: 849, startPoint y: 501, endPoint x: 839, endPoint y: 458, distance: 43.7
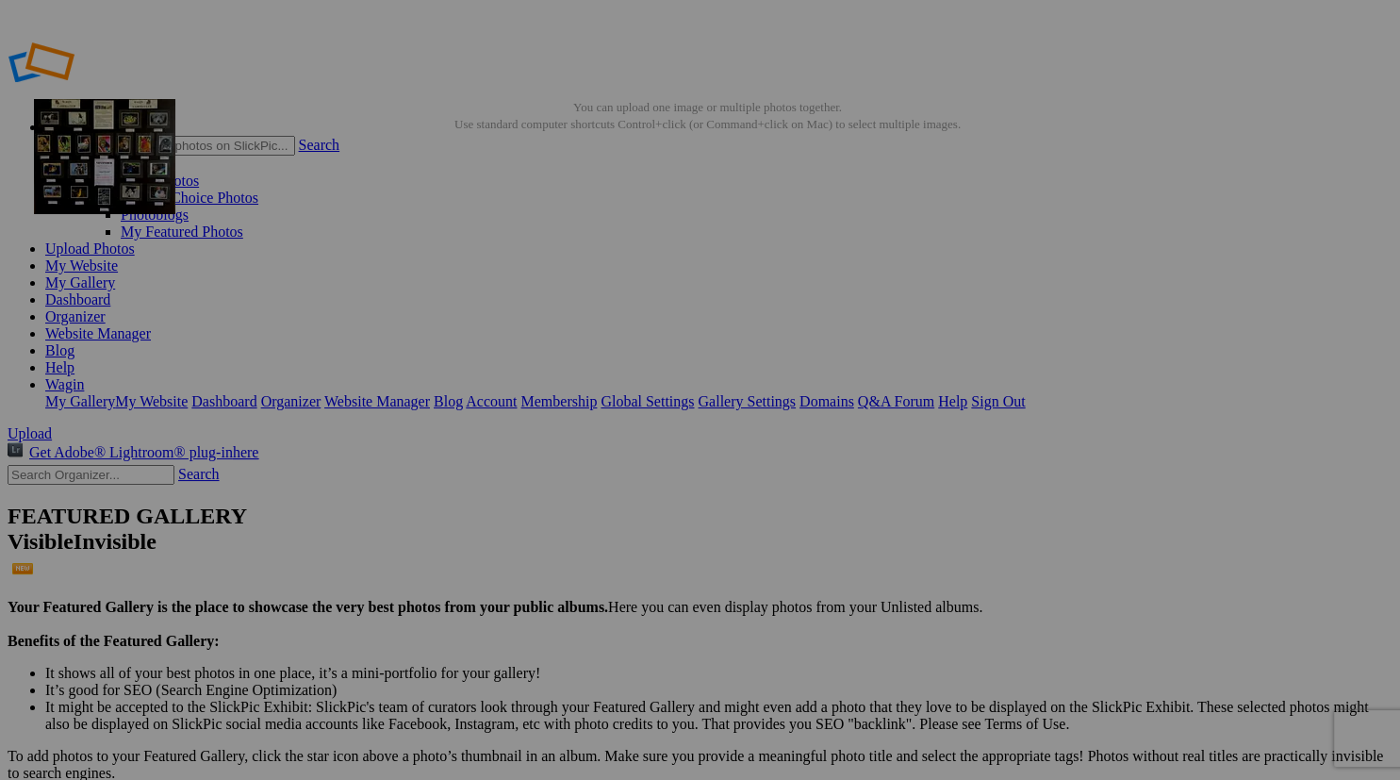
drag, startPoint x: 856, startPoint y: 508, endPoint x: 305, endPoint y: 235, distance: 614.7
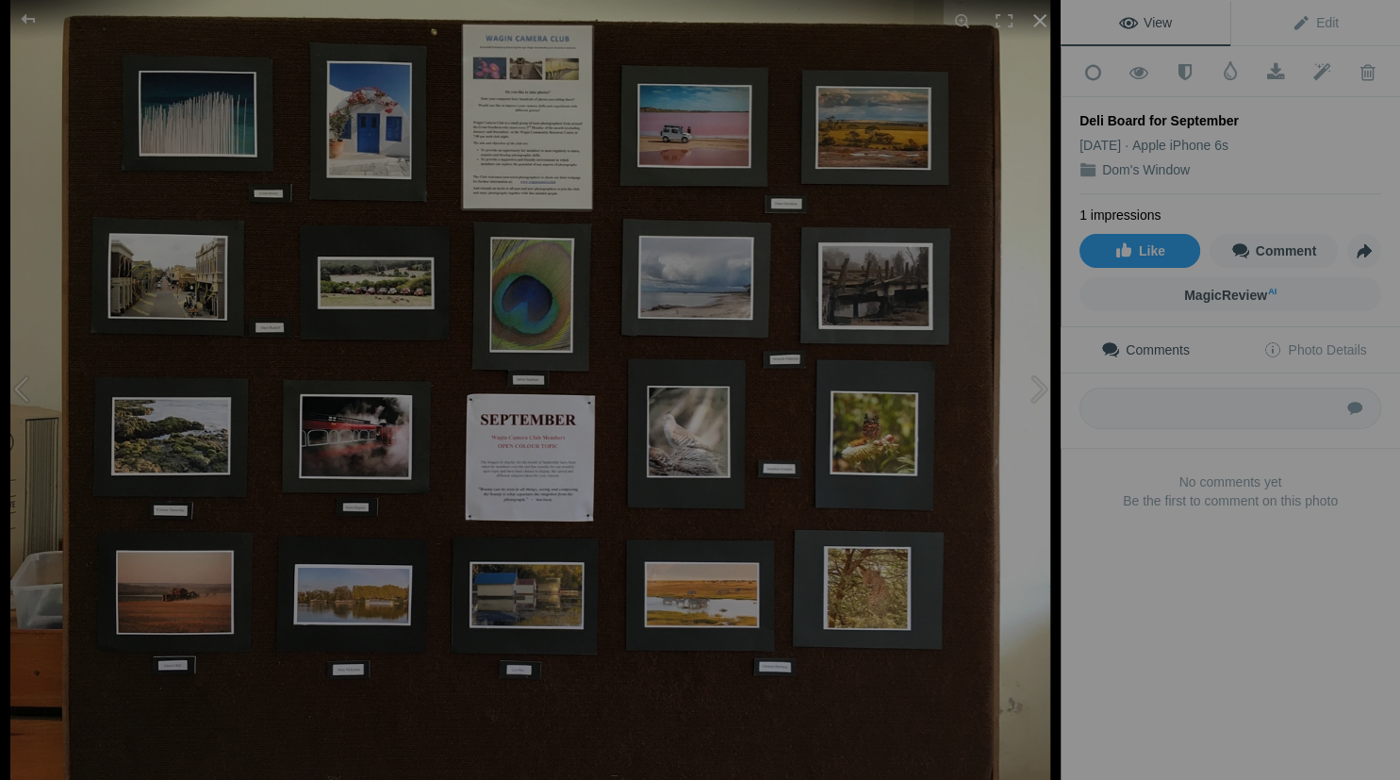
click at [1034, 16] on div at bounding box center [1039, 20] width 41 height 41
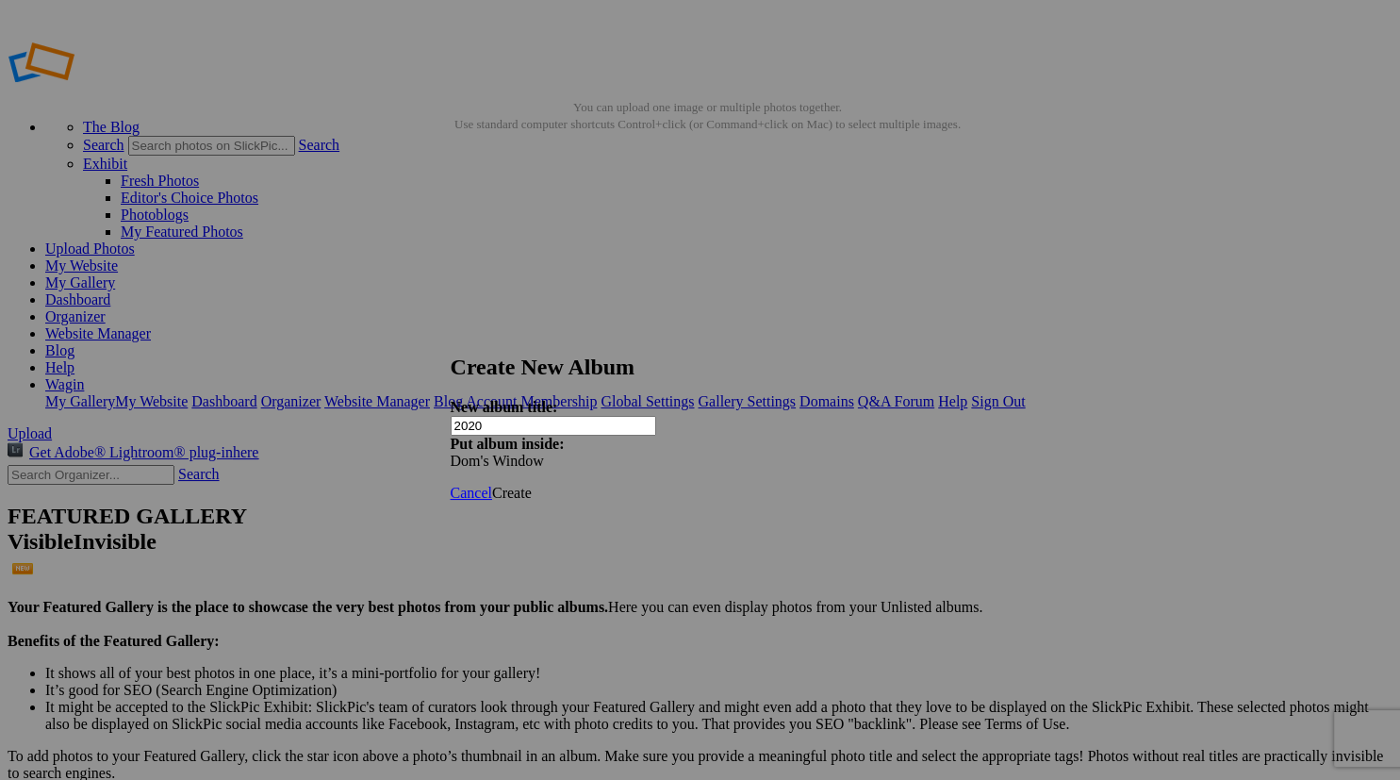
type input "2020"
click at [532, 485] on span "Create" at bounding box center [512, 493] width 40 height 16
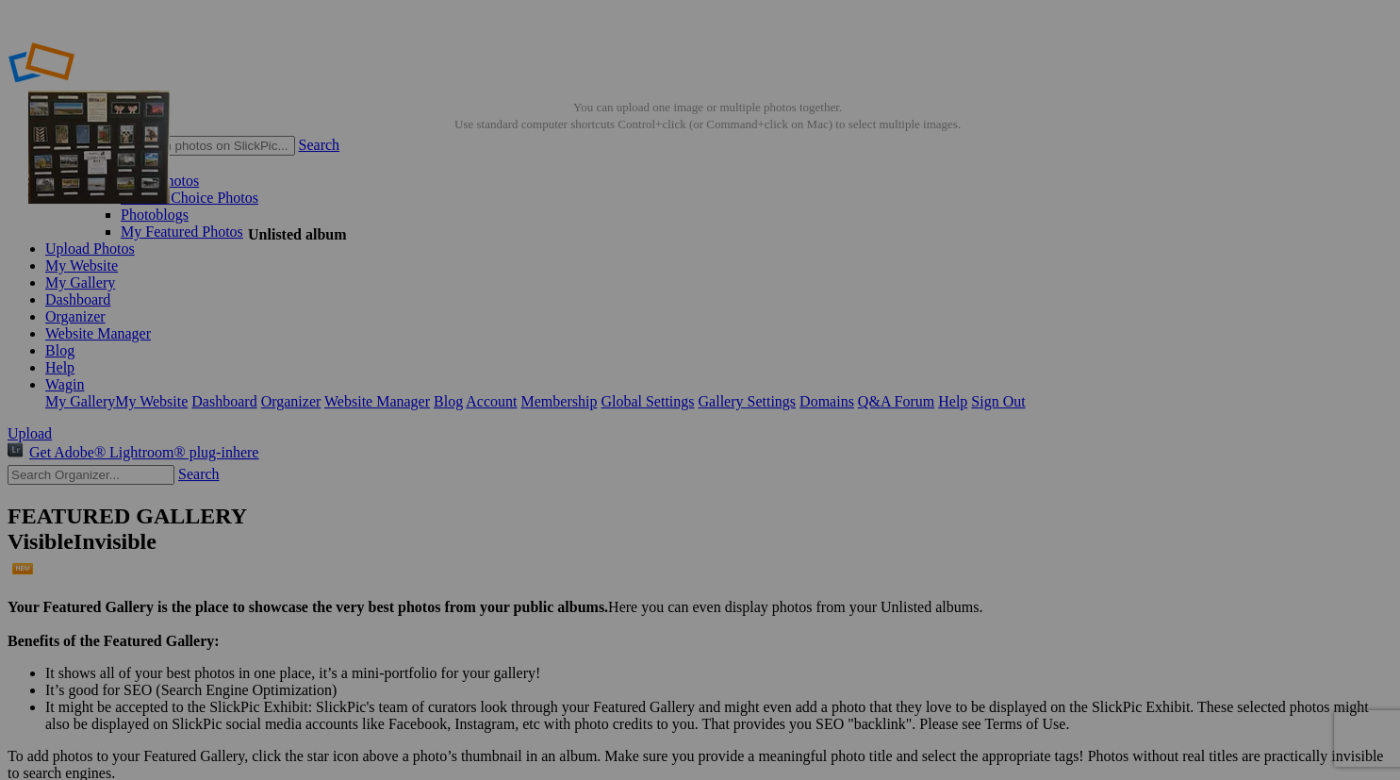
drag, startPoint x: 538, startPoint y: 469, endPoint x: 300, endPoint y: 226, distance: 340.0
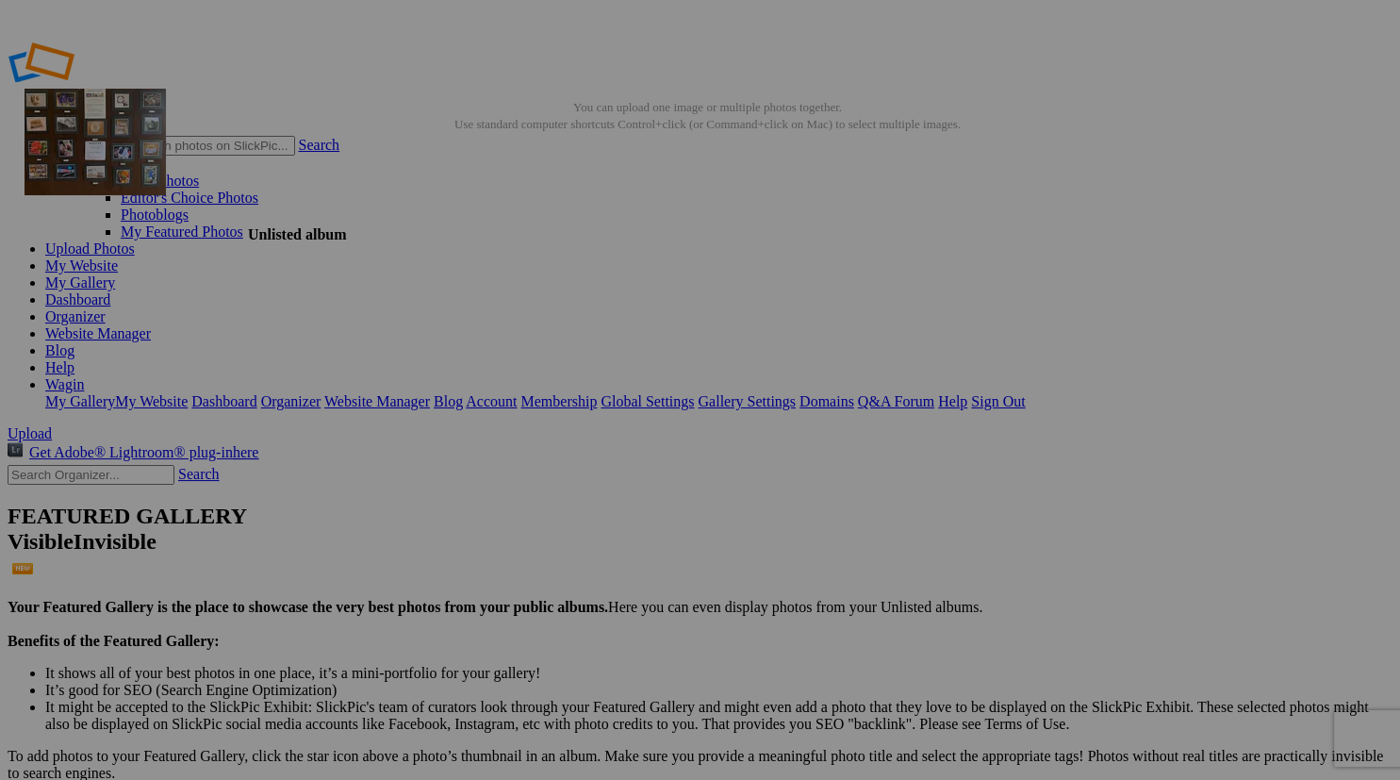
drag, startPoint x: 537, startPoint y: 523, endPoint x: 296, endPoint y: 224, distance: 384.1
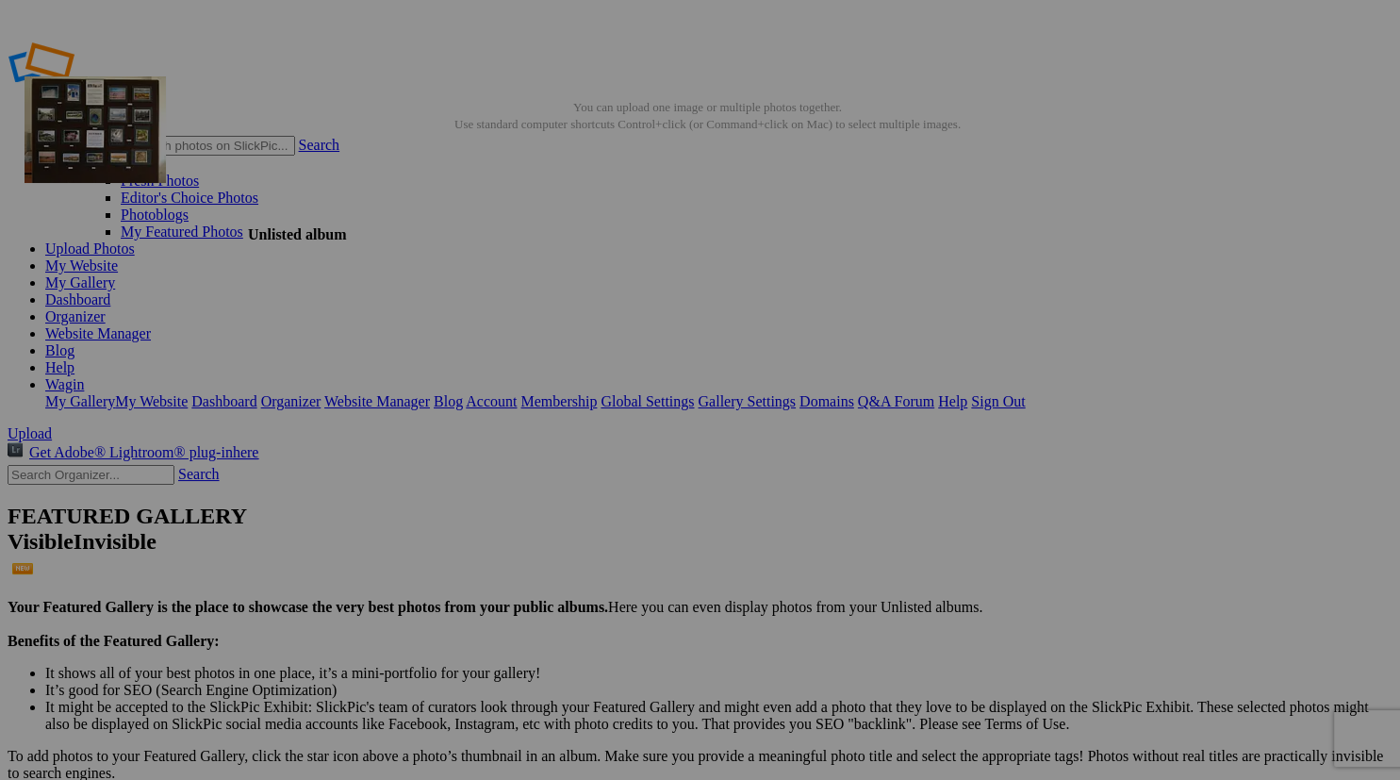
drag, startPoint x: 522, startPoint y: 528, endPoint x: 296, endPoint y: 212, distance: 388.5
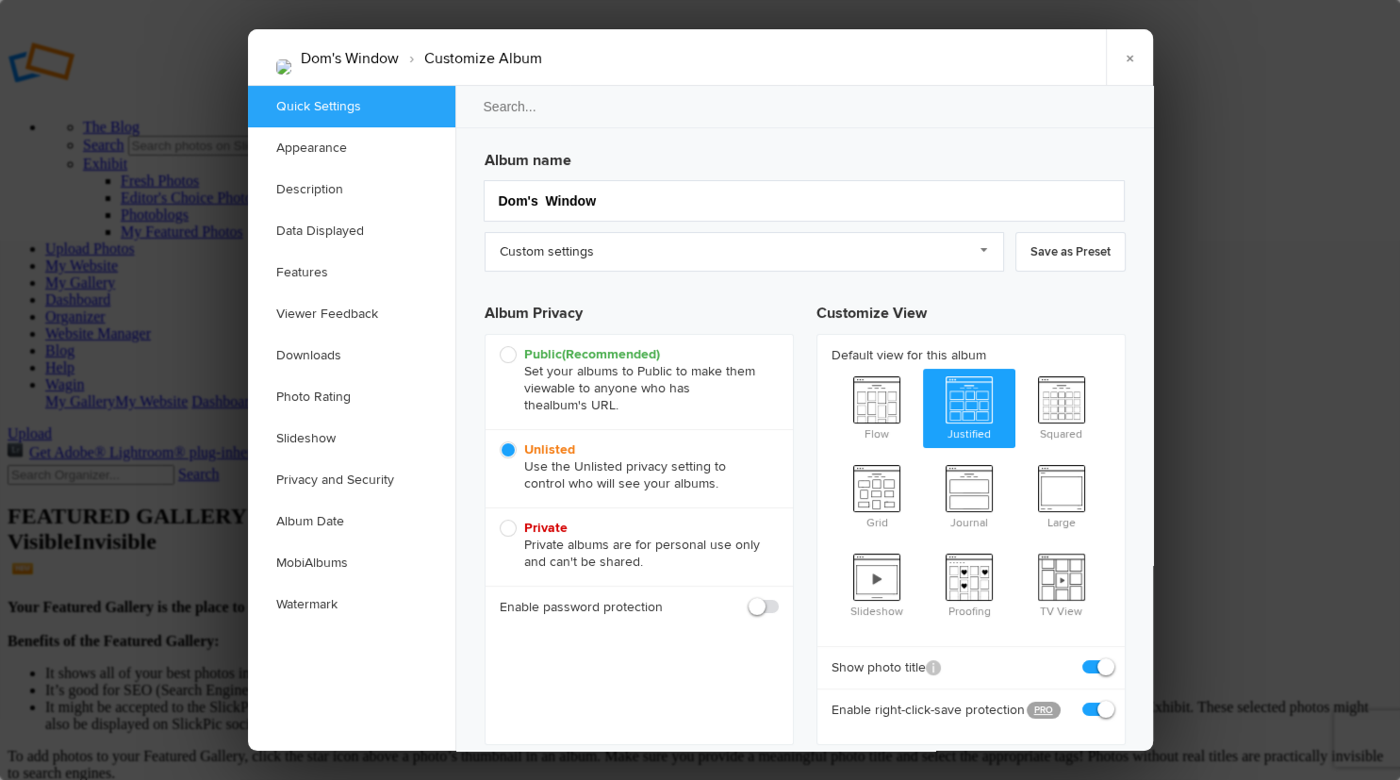
click at [503, 354] on span "Public (Recommended) Set your albums to Public to make them viewable to anyone …" at bounding box center [635, 380] width 270 height 68
click at [500, 346] on input "Public (Recommended) Set your albums to Public to make them viewable to anyone …" at bounding box center [499, 345] width 1 height 1
radio input "true"
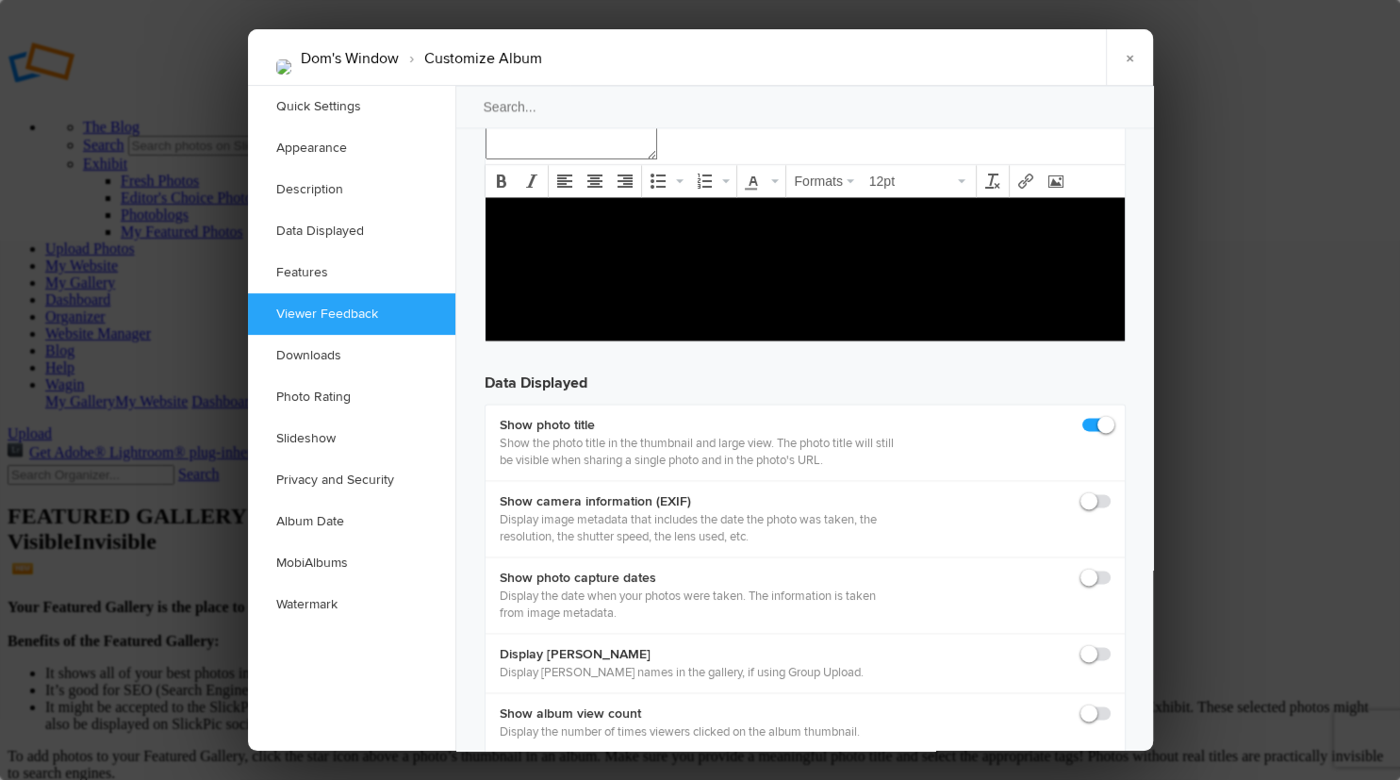
scroll to position [2389, 0]
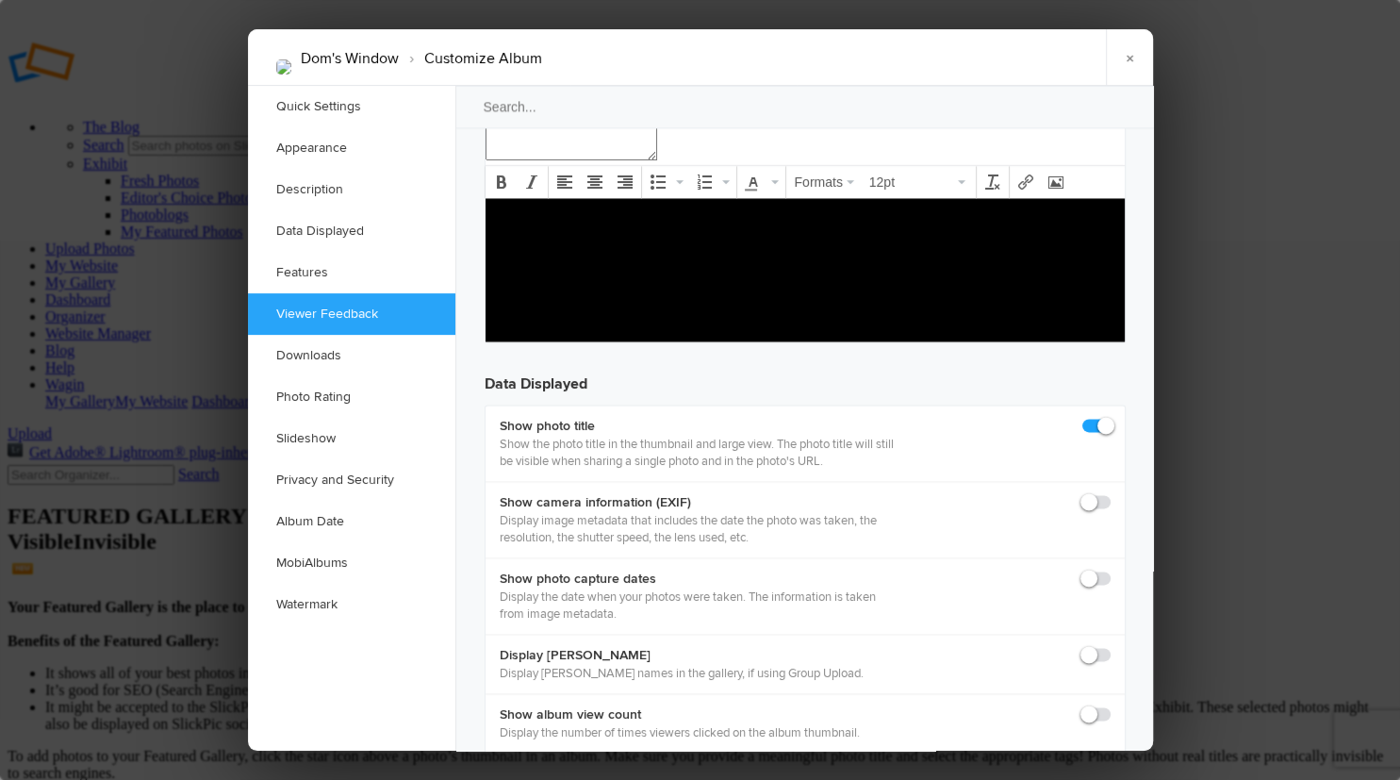
checkbox input "true"
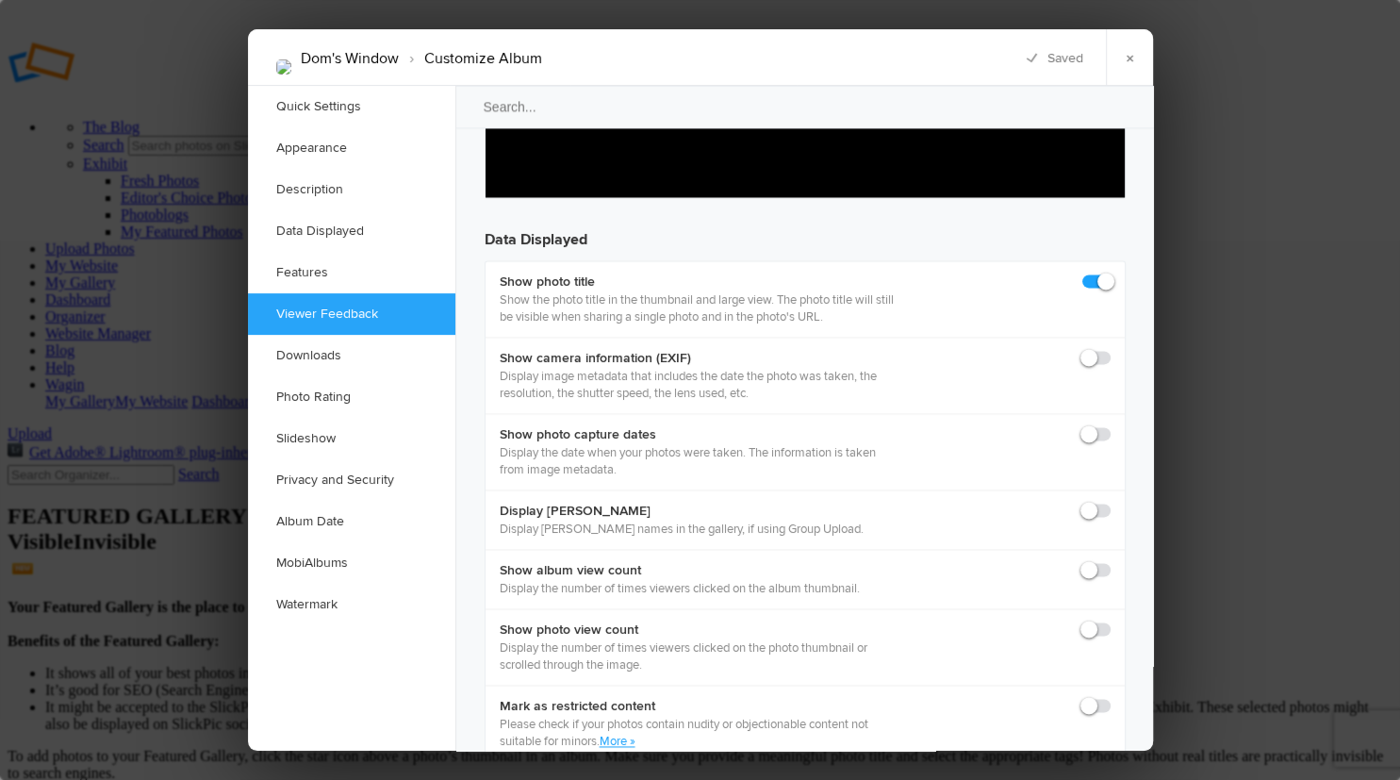
scroll to position [2534, 0]
checkbox input "true"
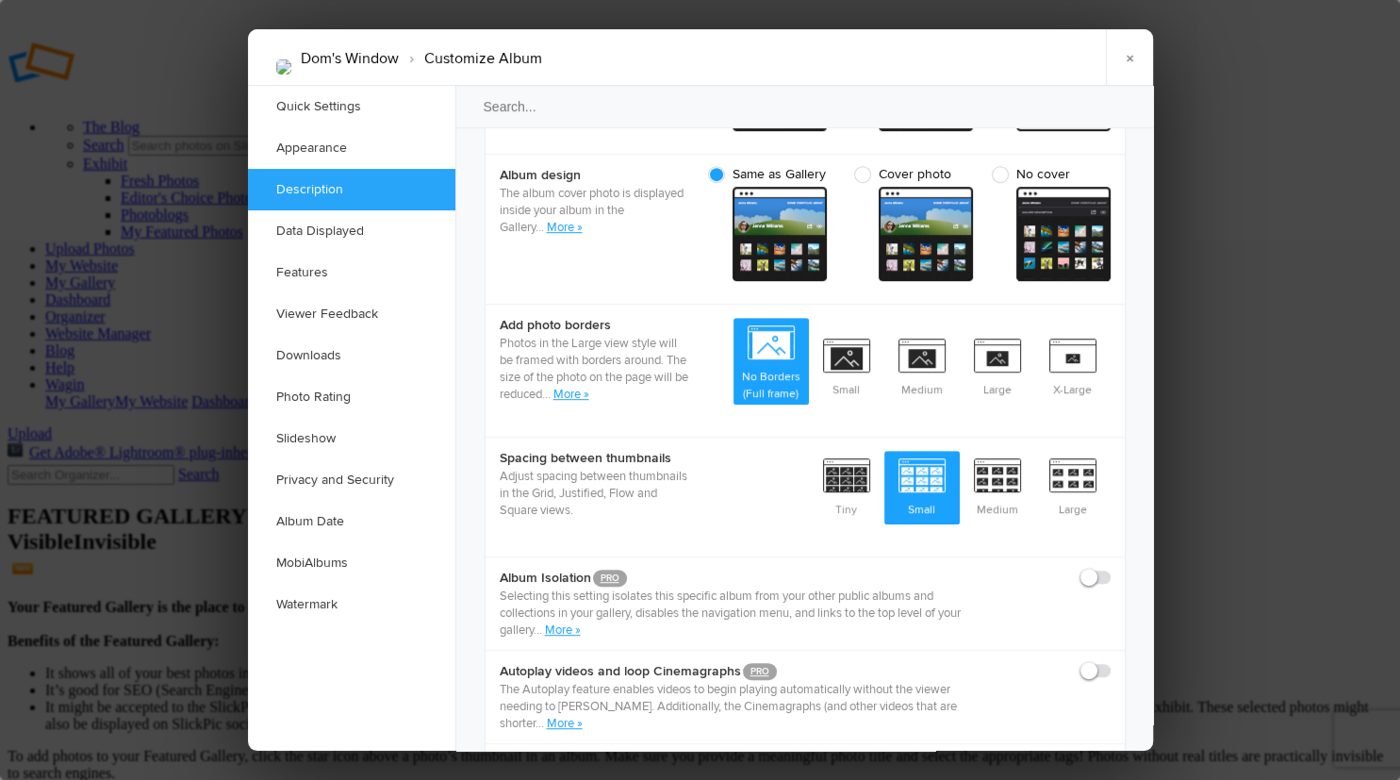
scroll to position [798, 0]
click at [848, 332] on span "Small" at bounding box center [846, 367] width 75 height 70
click at [883, 331] on input "Small" at bounding box center [883, 331] width 1 height 1
radio input "true"
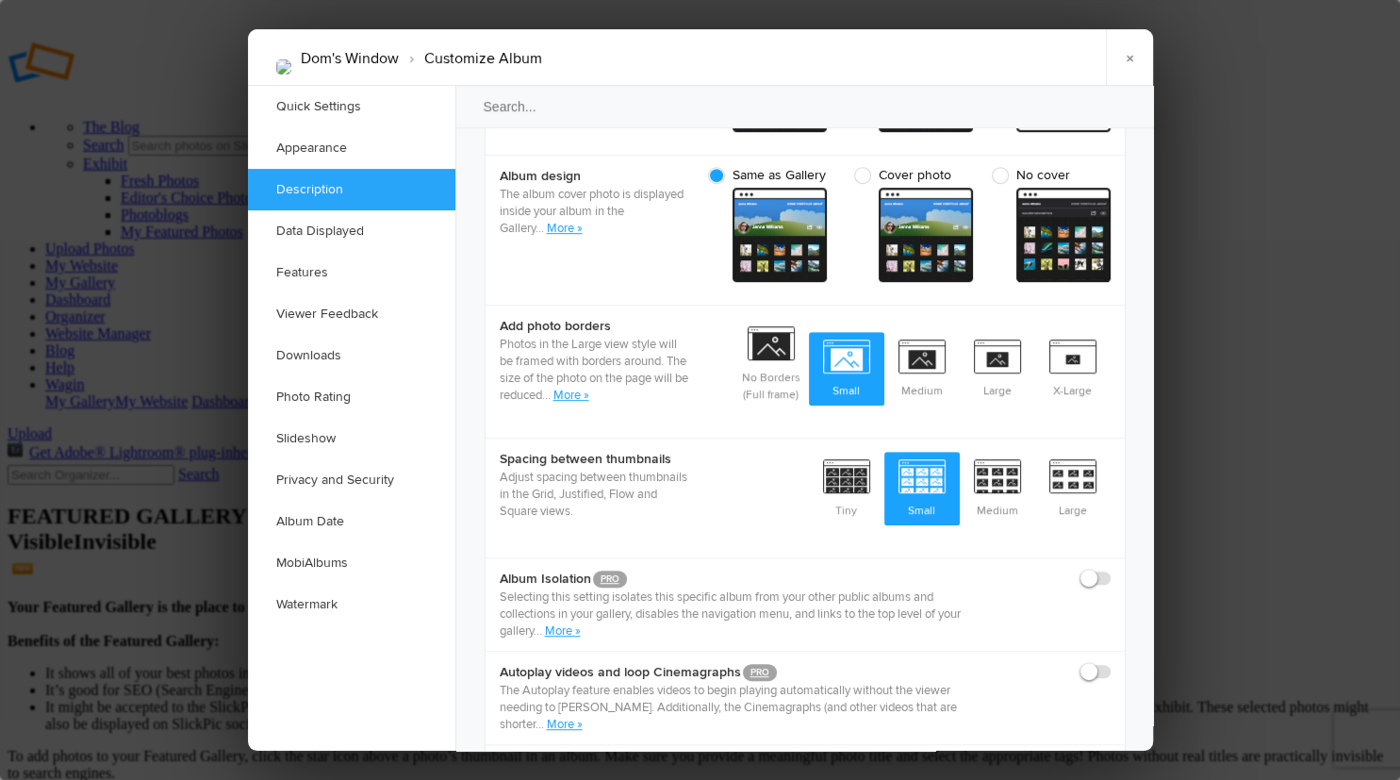
click at [566, 221] on link "More »" at bounding box center [565, 228] width 36 height 15
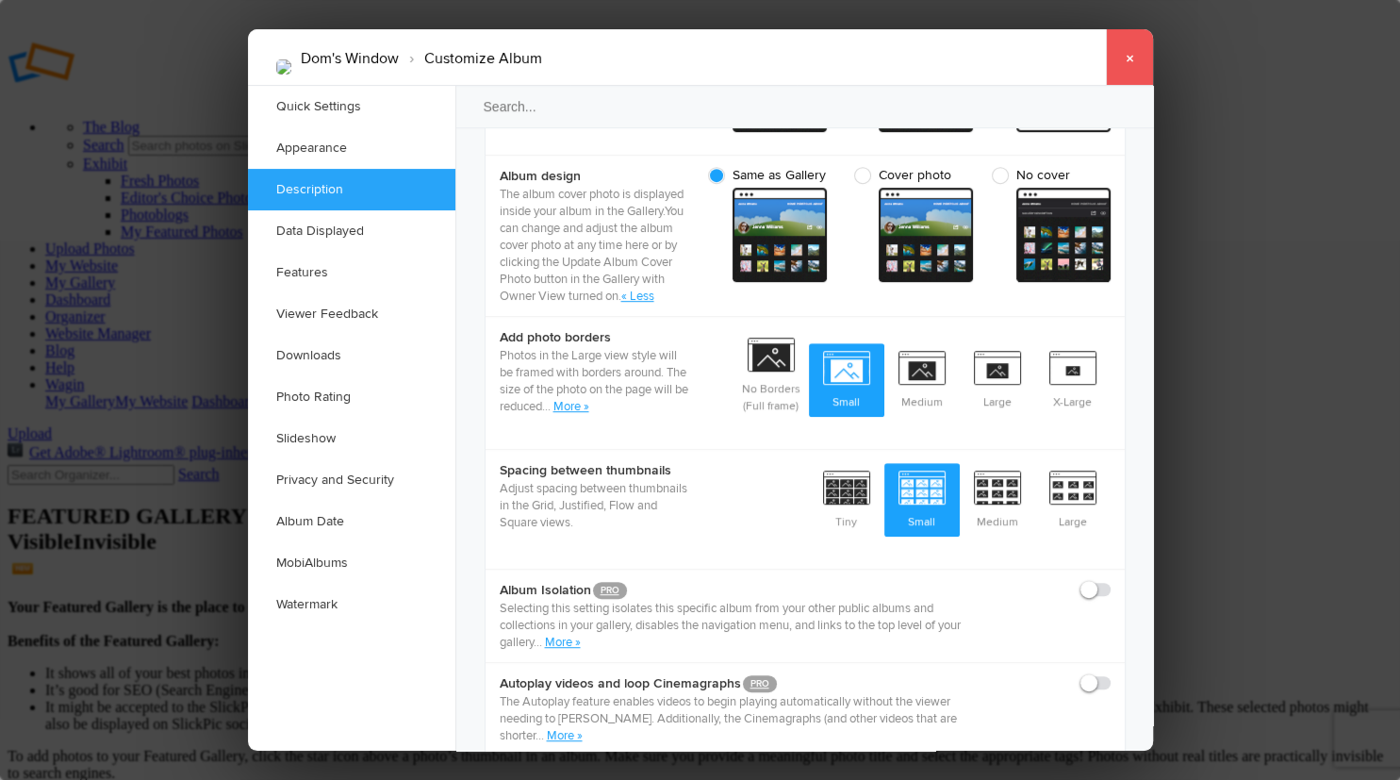
click at [1125, 55] on link "×" at bounding box center [1129, 57] width 47 height 57
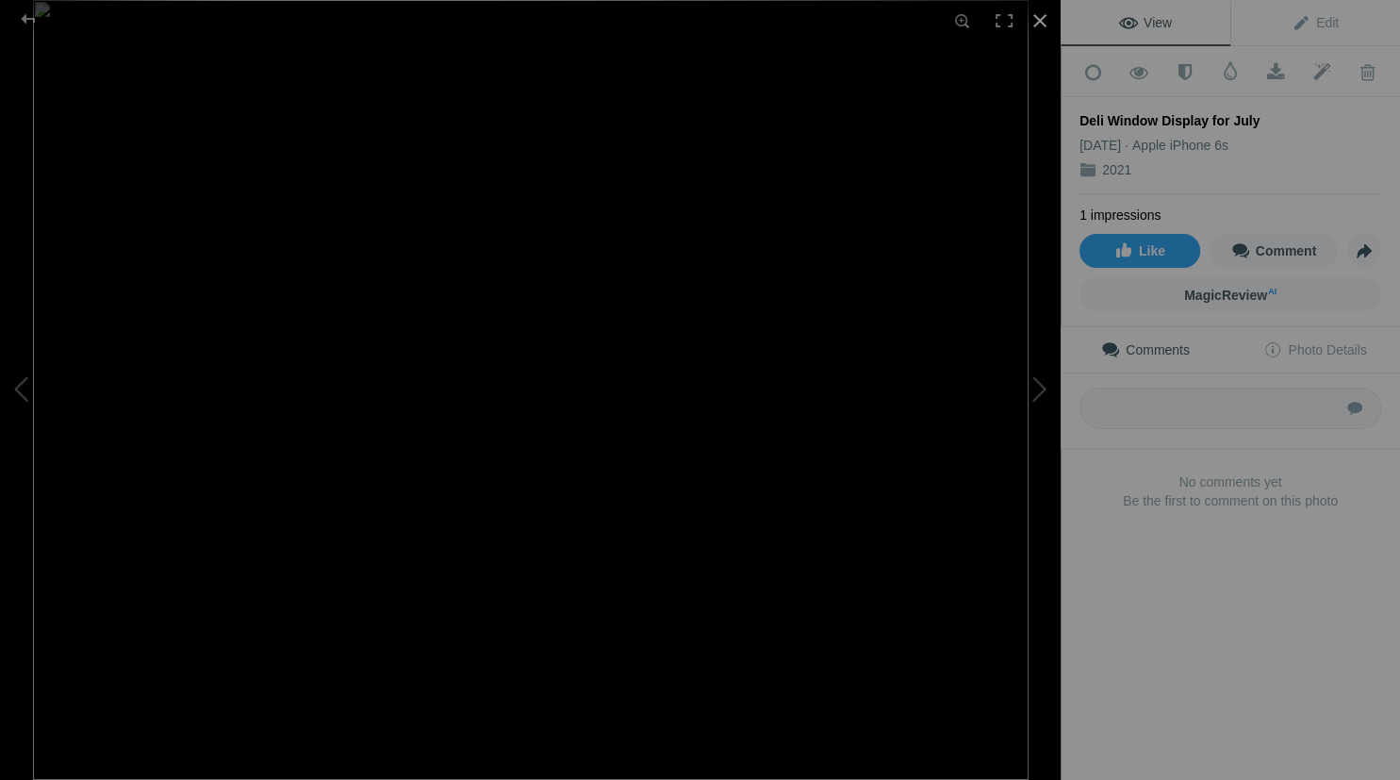
click at [1036, 15] on div at bounding box center [1039, 20] width 41 height 41
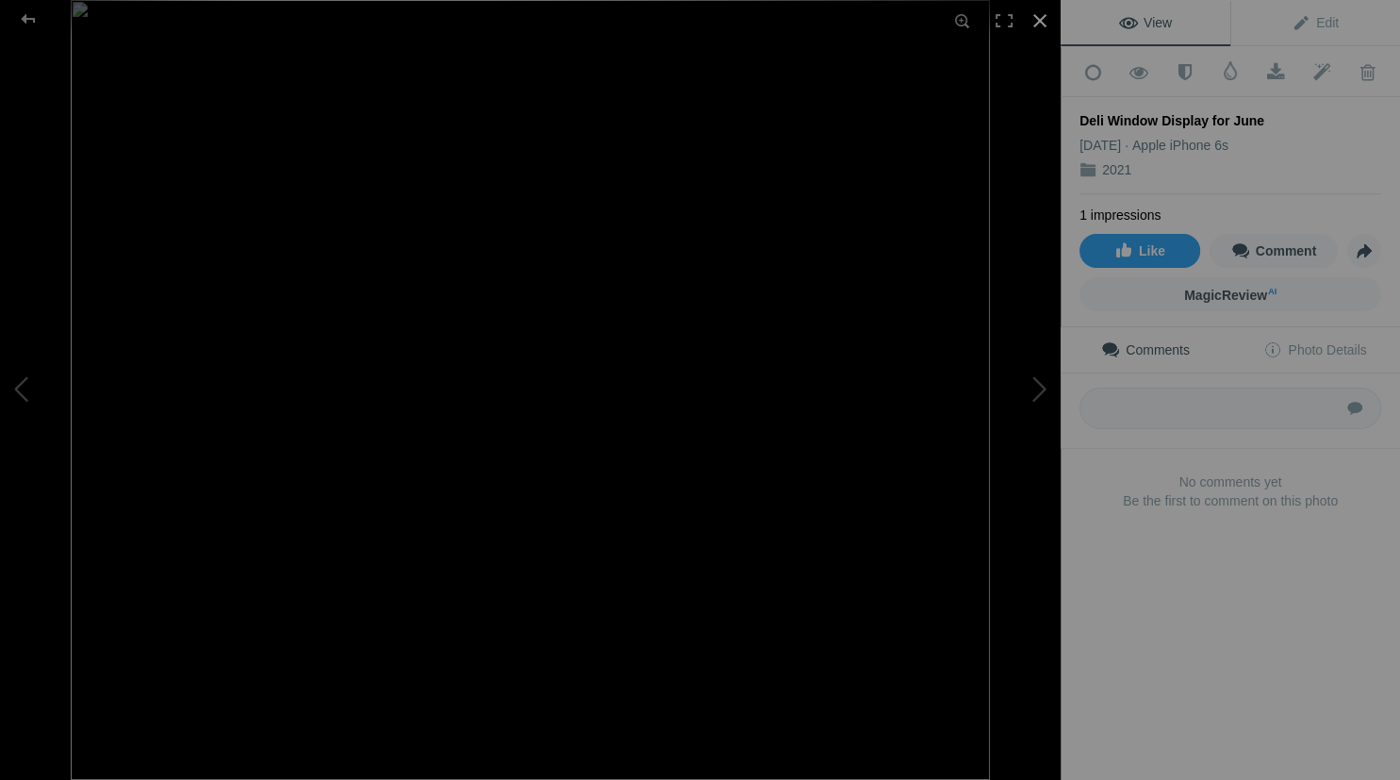
click at [1036, 9] on div at bounding box center [1039, 20] width 41 height 41
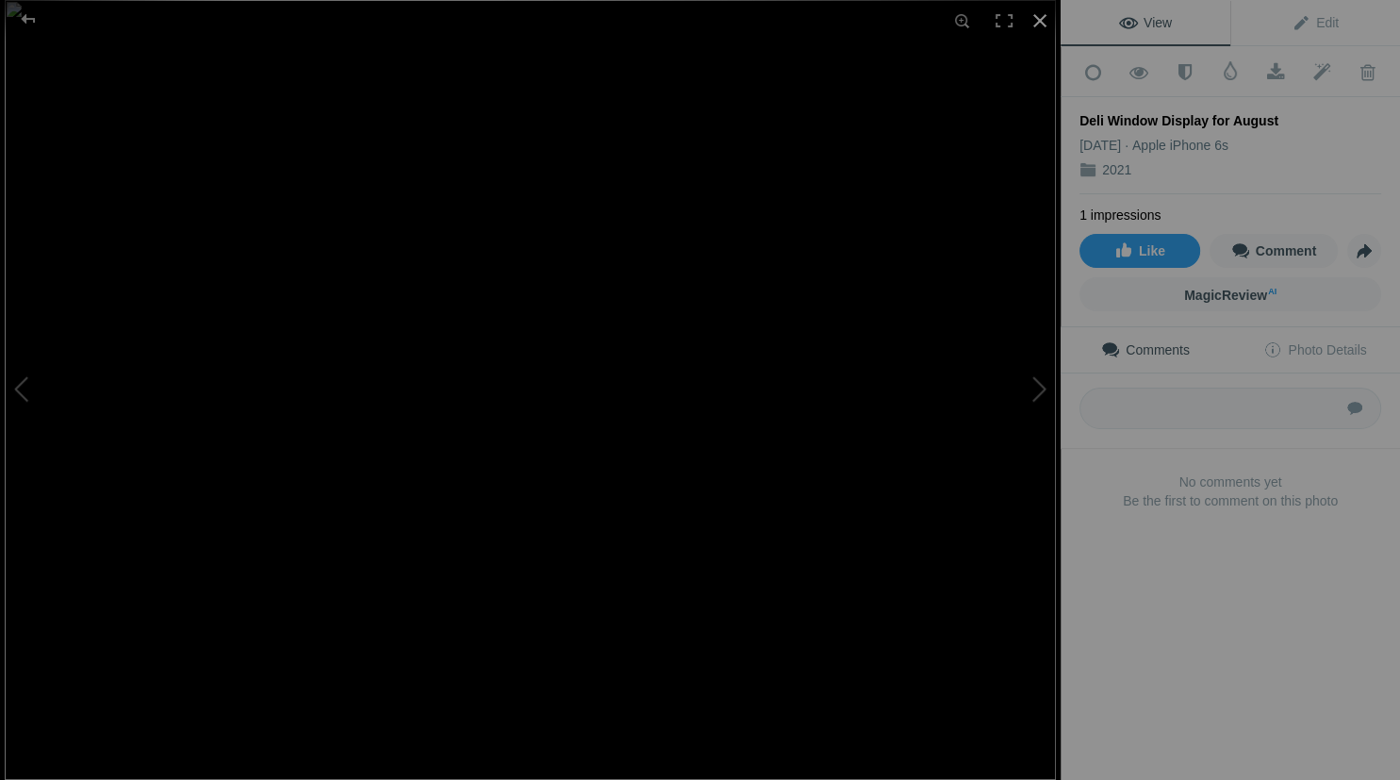
click at [1036, 13] on div at bounding box center [1039, 20] width 41 height 41
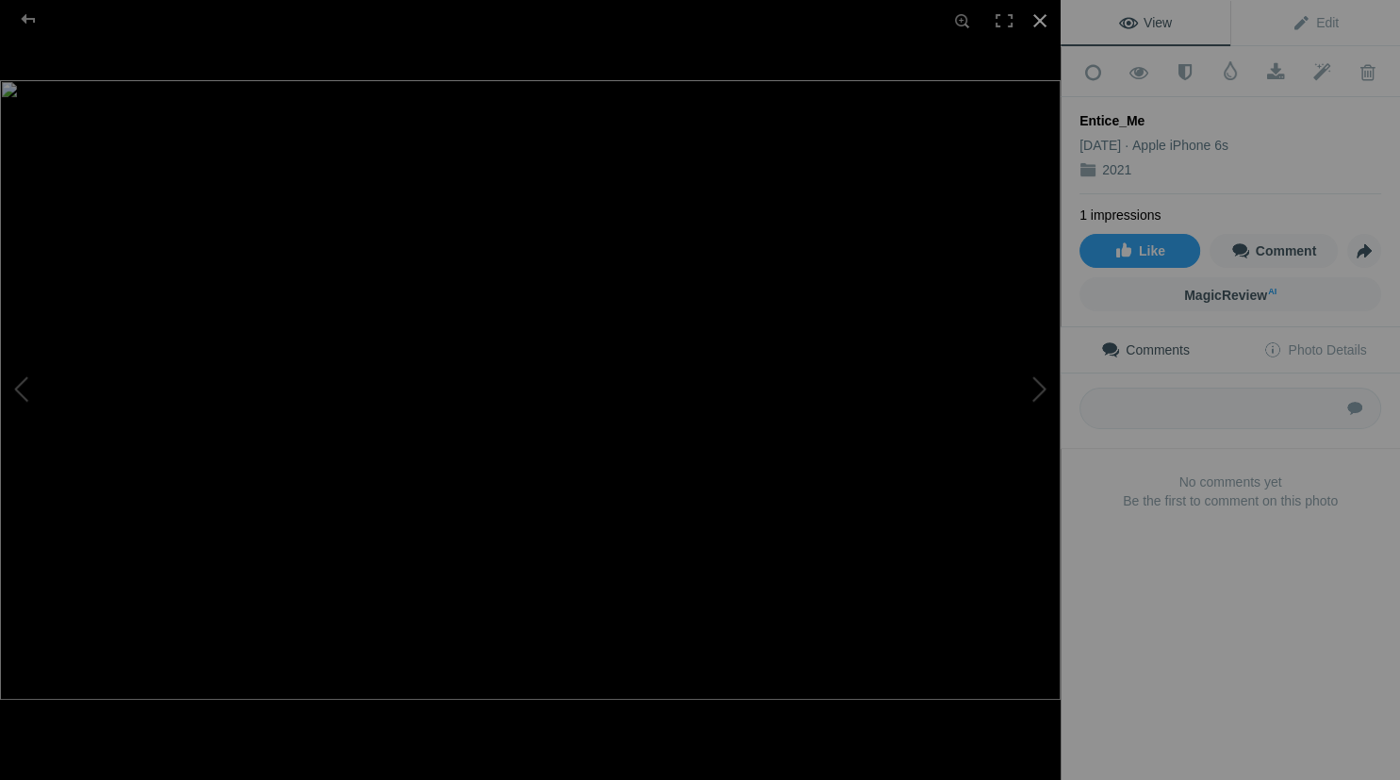
click at [1046, 10] on div at bounding box center [1039, 20] width 41 height 41
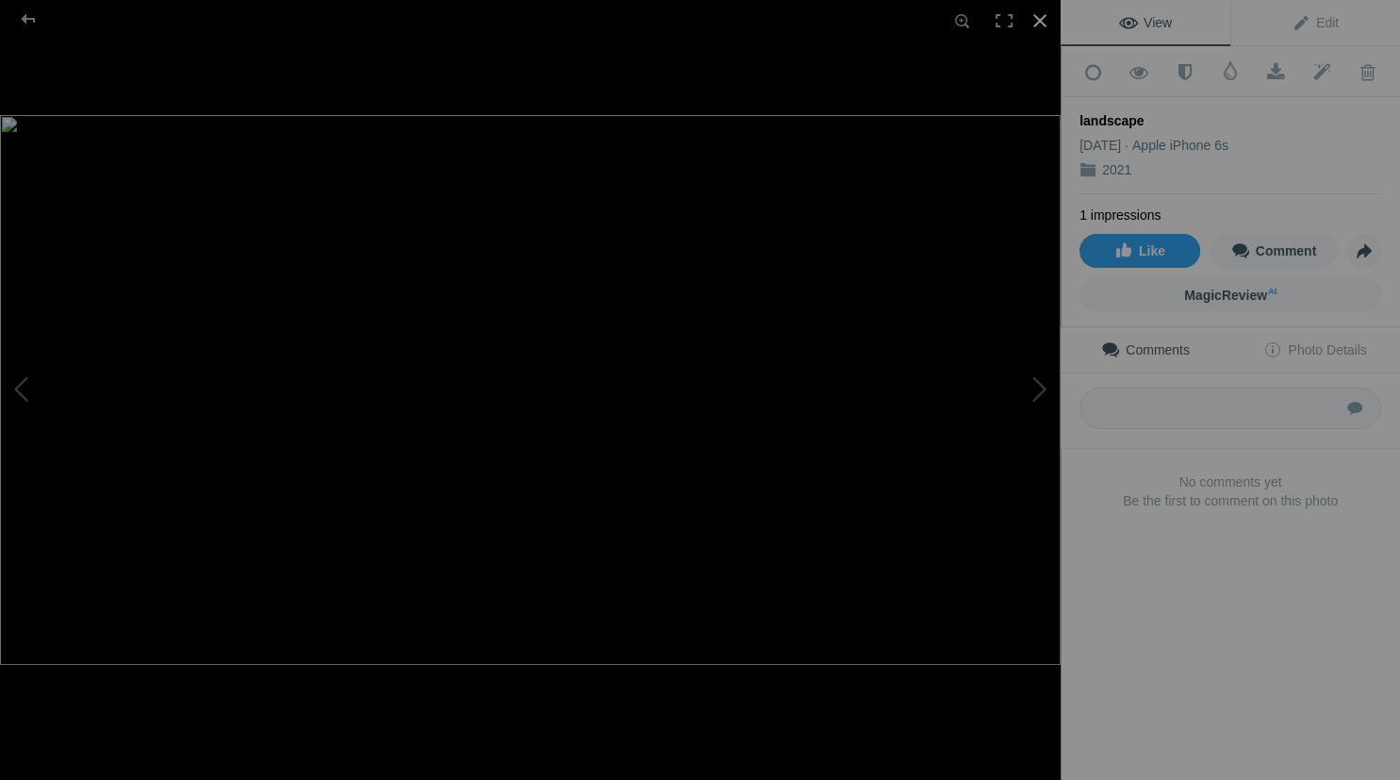
click at [1046, 26] on div at bounding box center [1039, 20] width 41 height 41
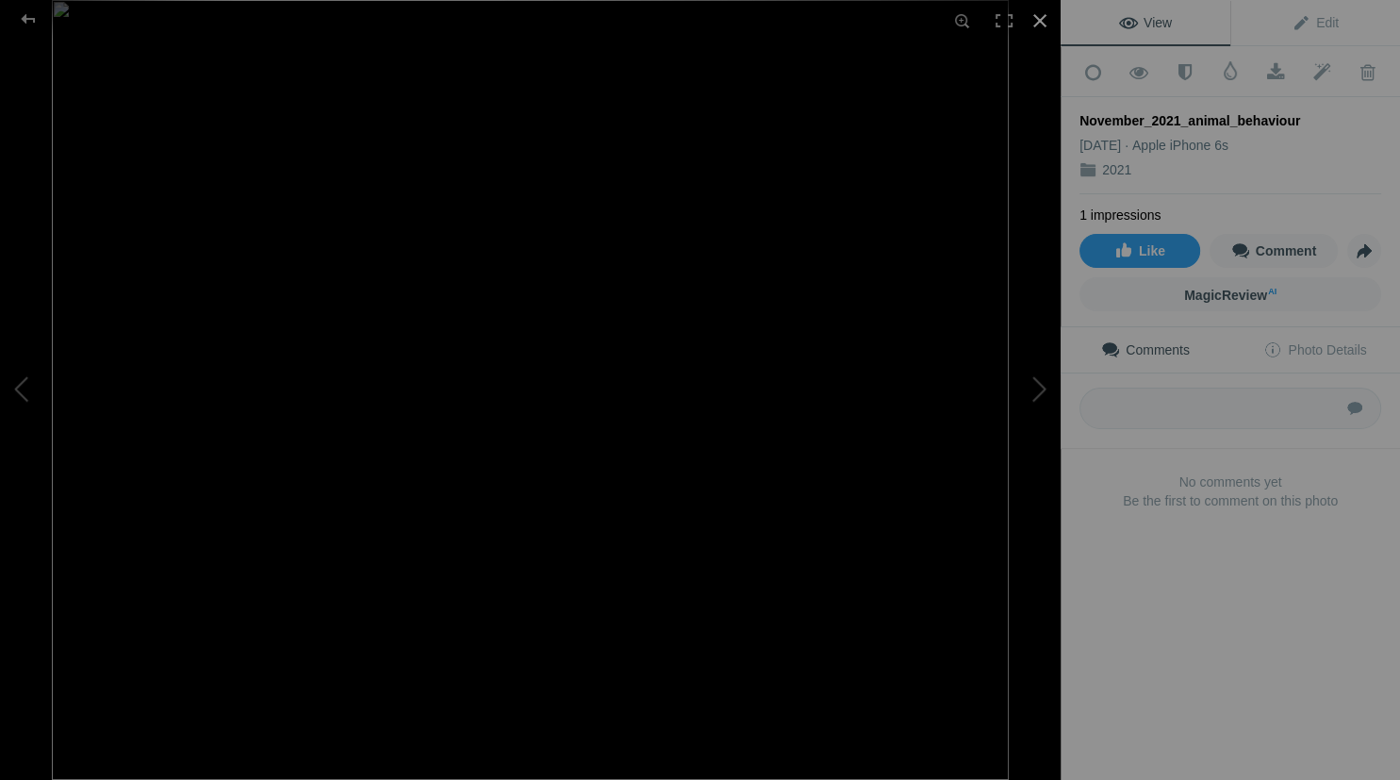
click at [1035, 15] on div at bounding box center [1039, 20] width 41 height 41
